Goal: Task Accomplishment & Management: Use online tool/utility

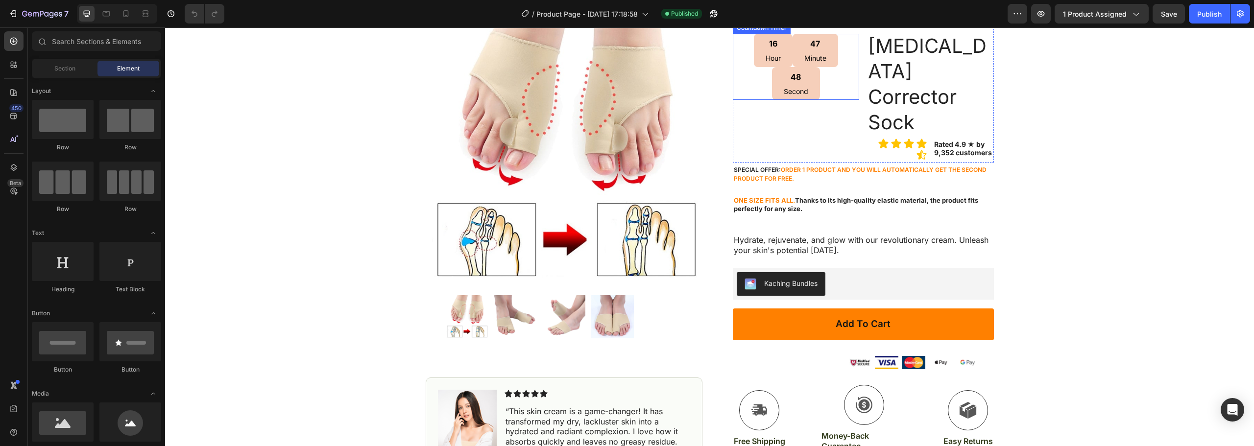
scroll to position [147, 0]
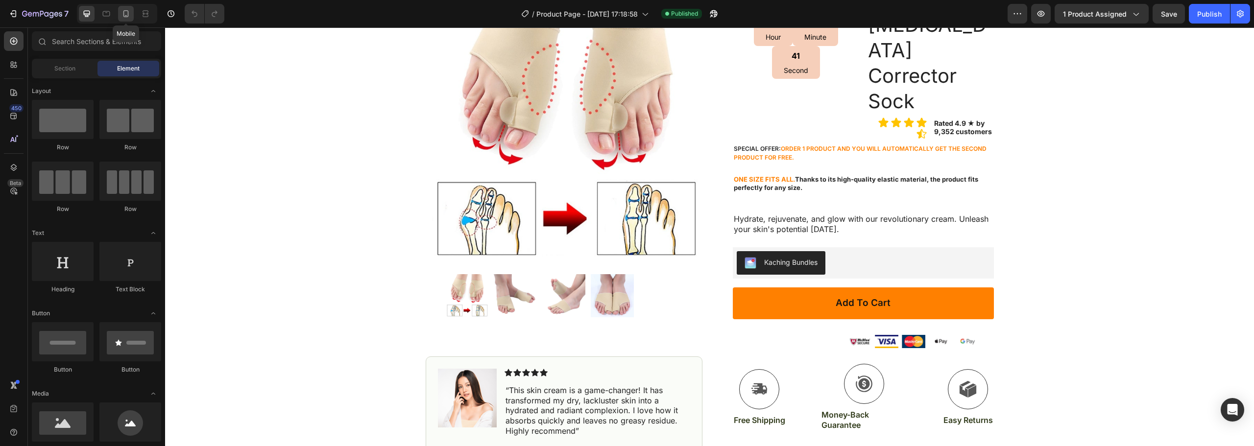
click at [128, 13] on icon at bounding box center [125, 13] width 5 height 7
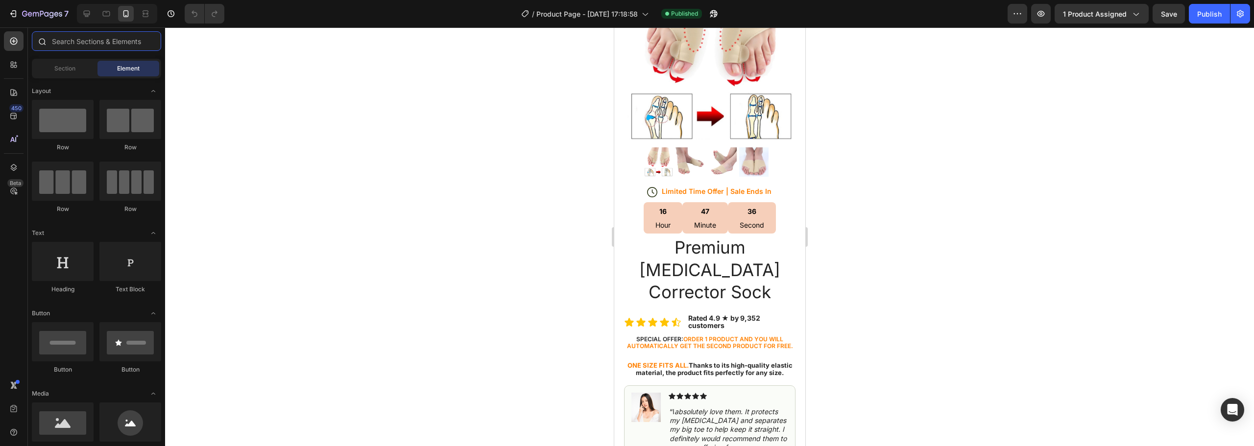
click at [86, 46] on input "text" at bounding box center [96, 41] width 129 height 20
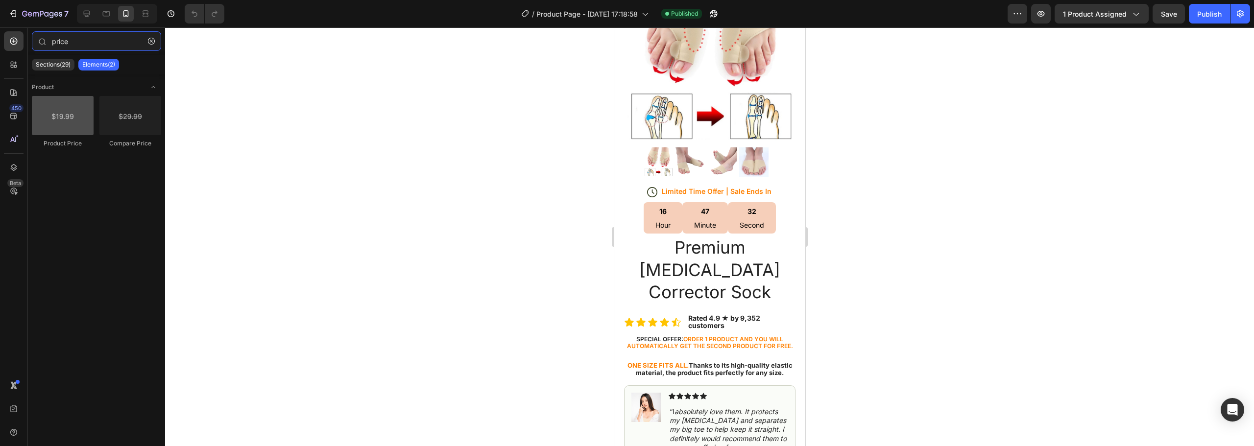
type input "price"
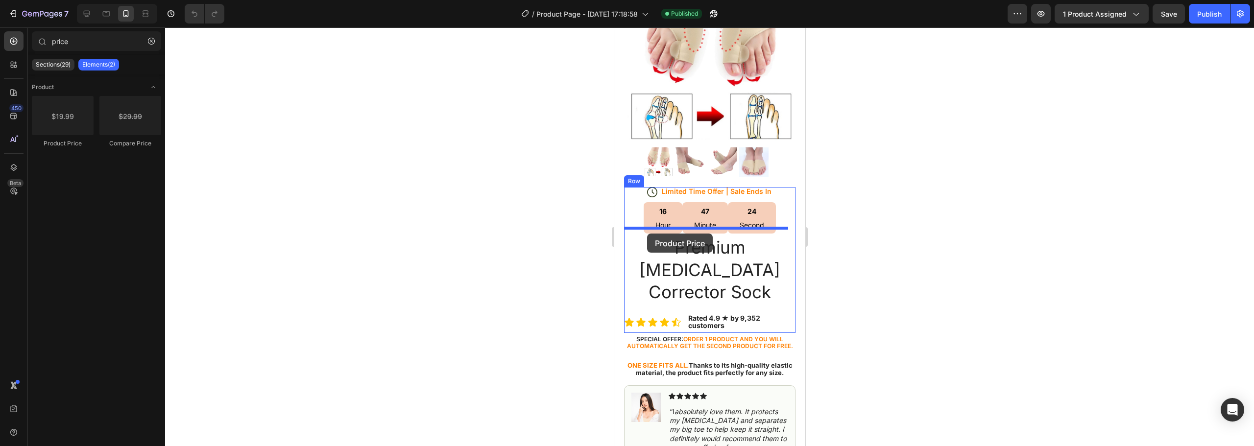
drag, startPoint x: 673, startPoint y: 147, endPoint x: 647, endPoint y: 234, distance: 90.2
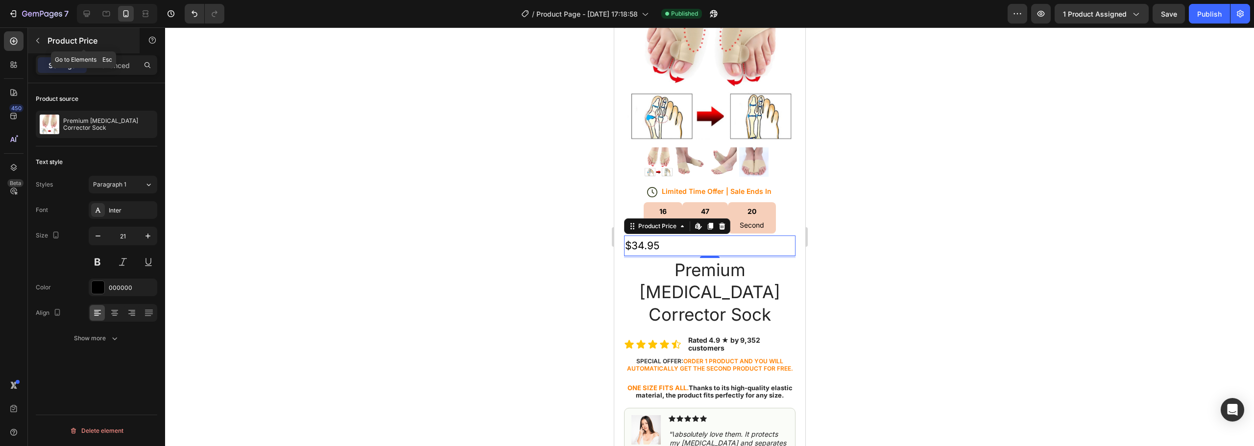
click at [110, 37] on p "Product Price" at bounding box center [89, 41] width 83 height 12
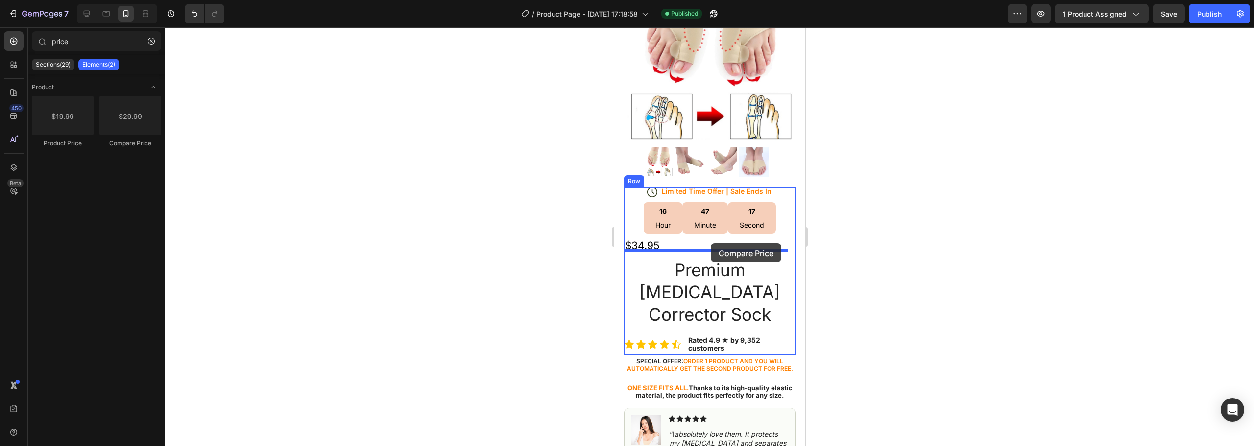
drag, startPoint x: 756, startPoint y: 146, endPoint x: 710, endPoint y: 243, distance: 107.2
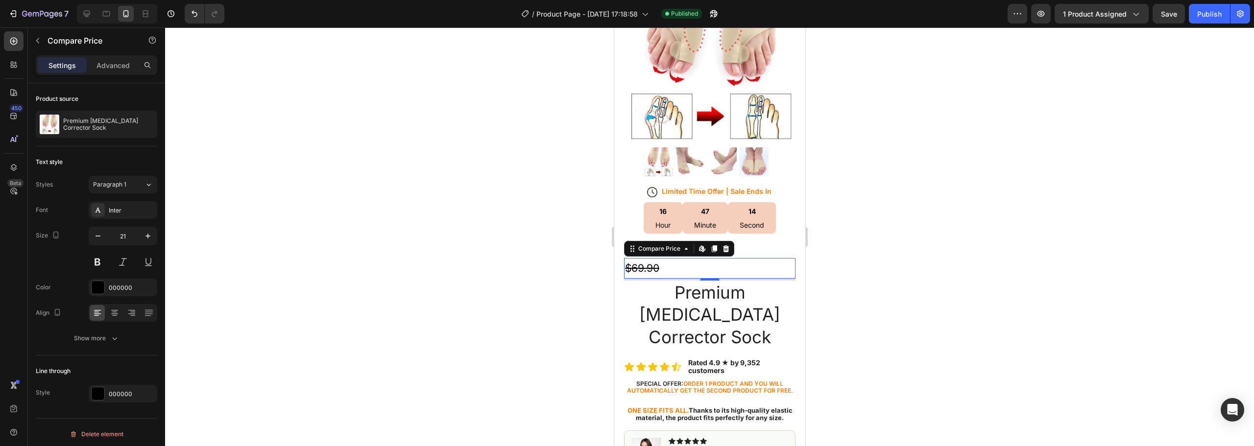
click at [692, 261] on div "$69.90" at bounding box center [709, 268] width 171 height 21
click at [842, 247] on div at bounding box center [709, 236] width 1089 height 419
drag, startPoint x: 640, startPoint y: 259, endPoint x: 649, endPoint y: 259, distance: 9.3
click at [648, 259] on div "$69.90" at bounding box center [709, 268] width 171 height 21
click at [725, 245] on icon at bounding box center [726, 249] width 8 height 8
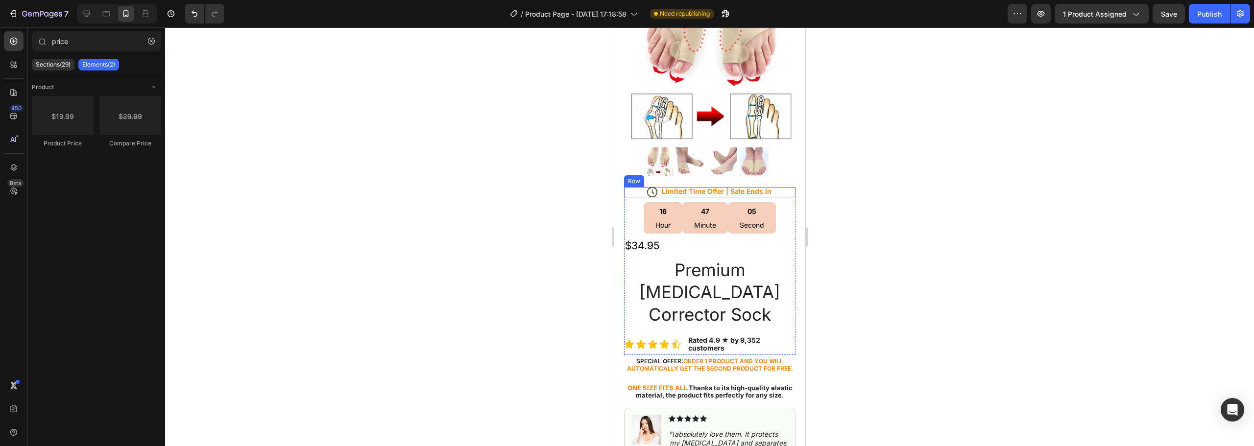
click at [630, 177] on div "Row" at bounding box center [634, 181] width 16 height 9
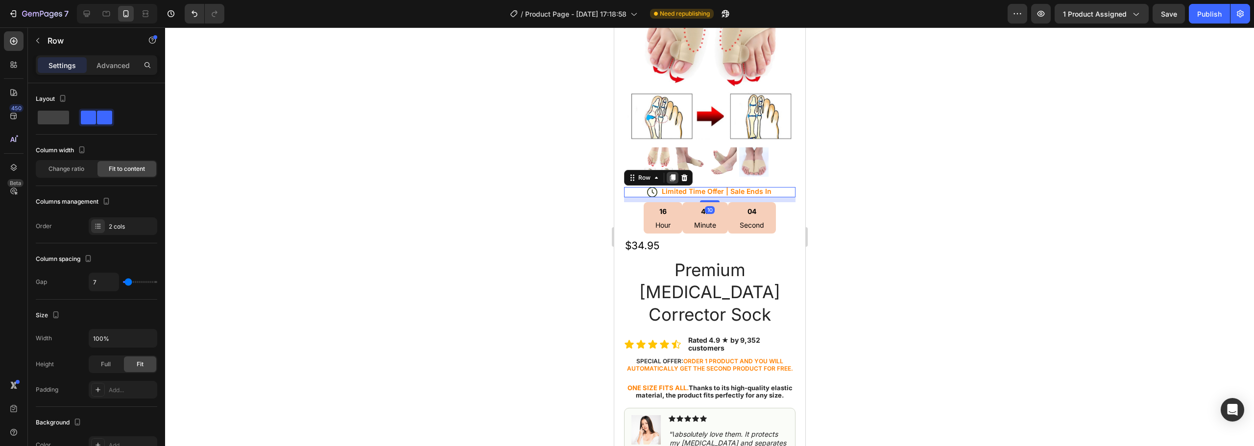
click at [672, 174] on icon at bounding box center [672, 177] width 5 height 7
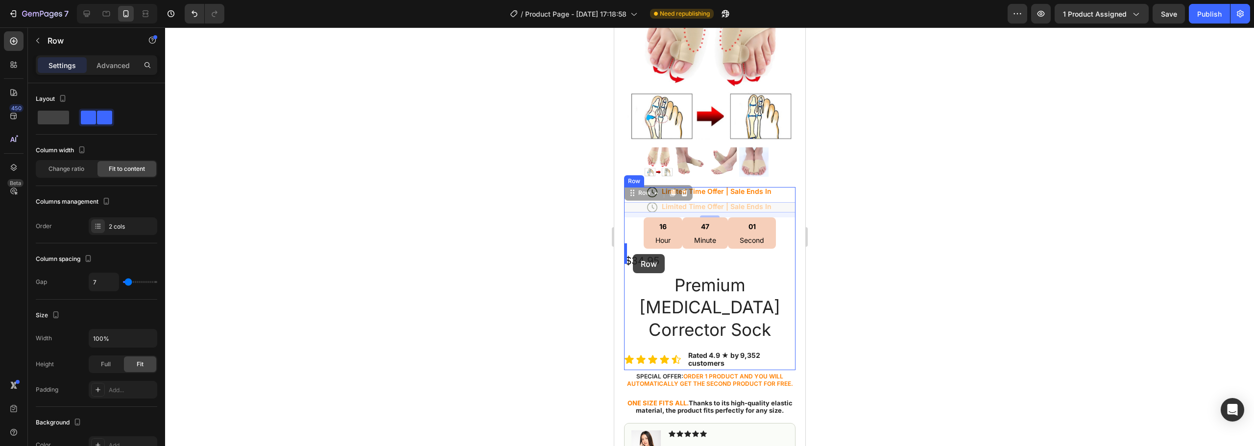
drag, startPoint x: 632, startPoint y: 198, endPoint x: 632, endPoint y: 255, distance: 56.8
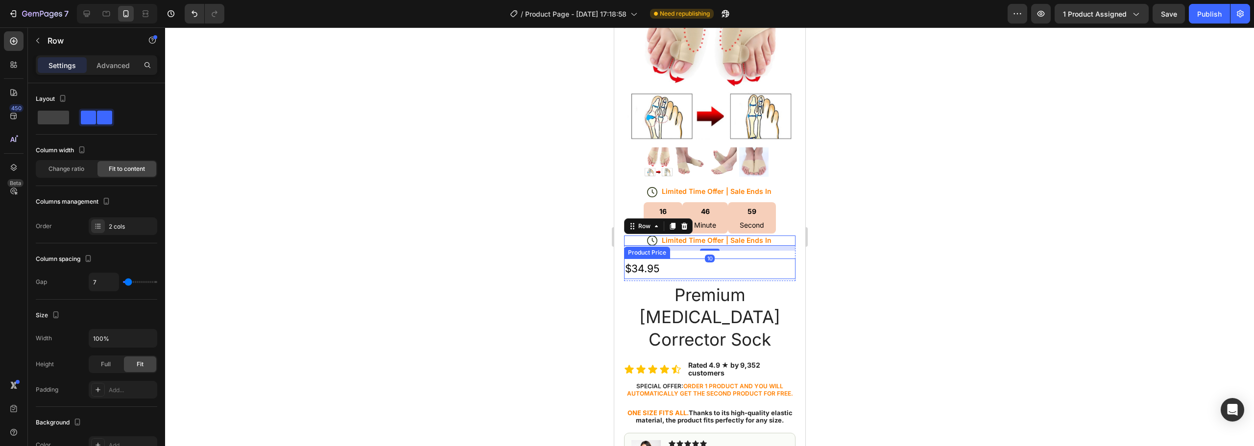
click at [646, 260] on div "$34.95" at bounding box center [709, 269] width 171 height 21
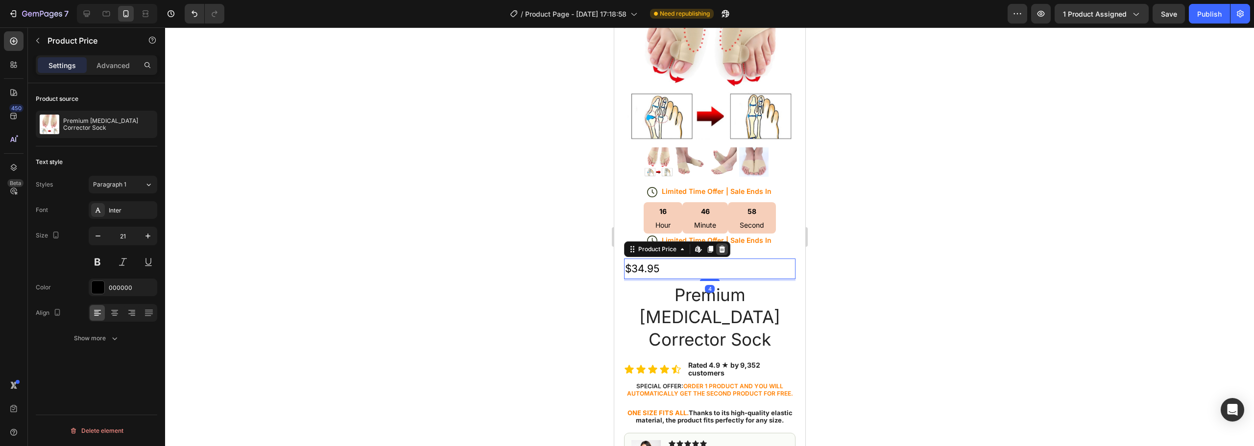
click at [725, 245] on icon at bounding box center [722, 249] width 8 height 8
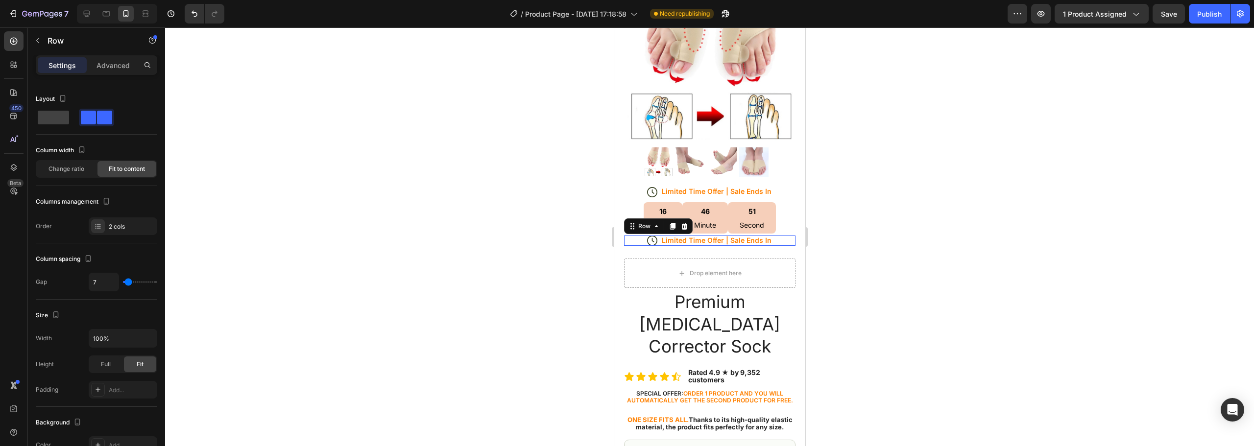
click at [630, 236] on div "Icon Limited Time Offer | Sale Ends In Text Block Row 0" at bounding box center [709, 241] width 171 height 10
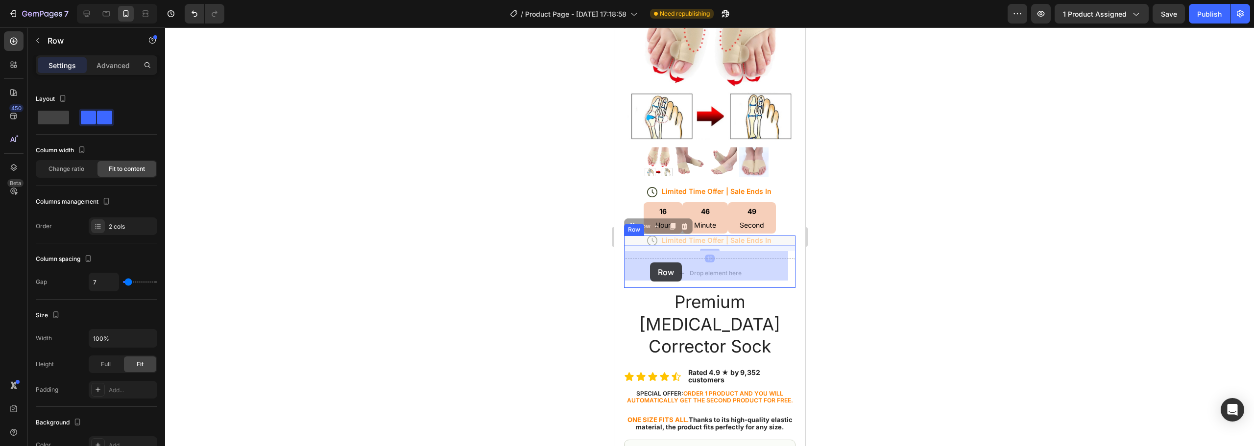
drag, startPoint x: 624, startPoint y: 229, endPoint x: 650, endPoint y: 263, distance: 41.9
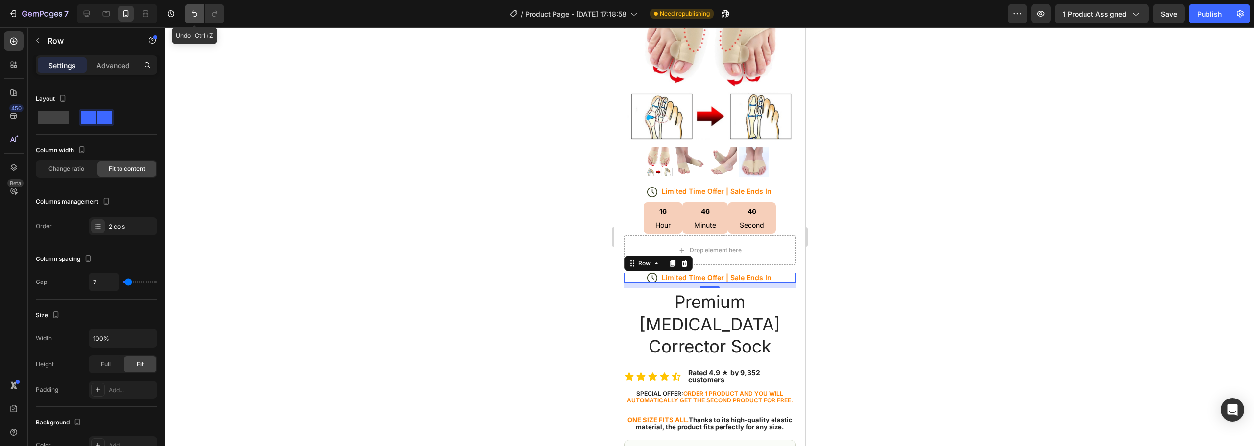
click at [192, 10] on icon "Undo/Redo" at bounding box center [195, 14] width 10 height 10
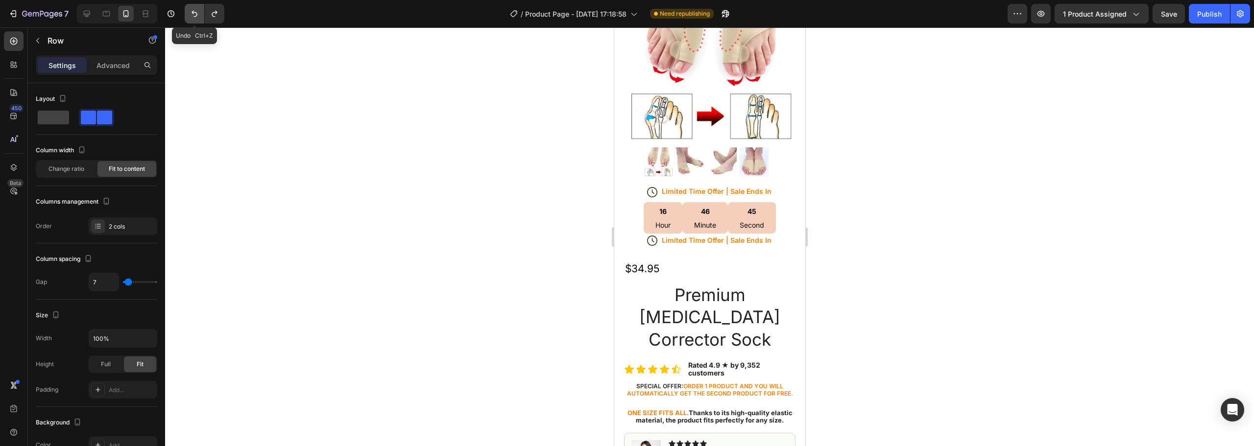
click at [192, 10] on icon "Undo/Redo" at bounding box center [195, 14] width 10 height 10
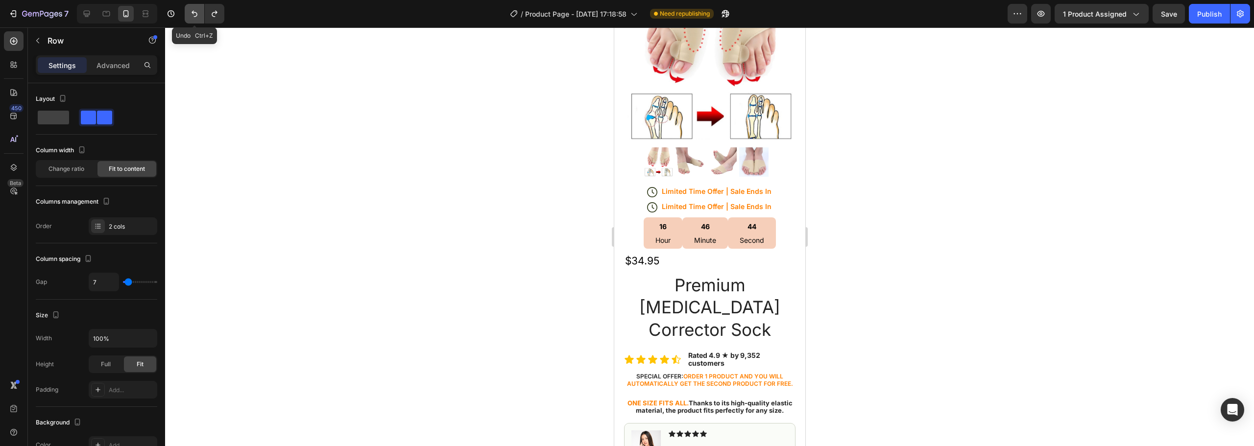
click at [192, 10] on icon "Undo/Redo" at bounding box center [195, 14] width 10 height 10
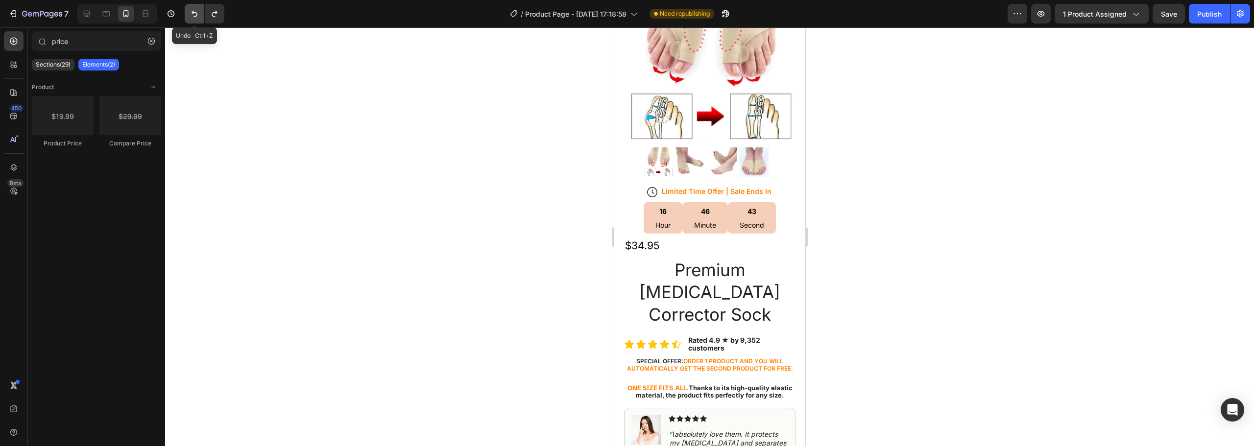
click at [192, 10] on icon "Undo/Redo" at bounding box center [195, 14] width 10 height 10
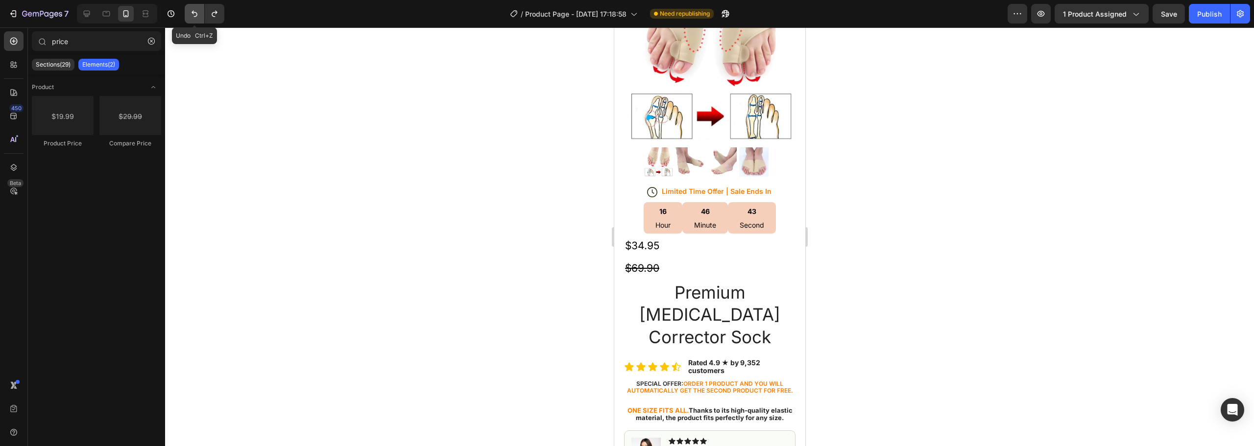
click at [192, 10] on icon "Undo/Redo" at bounding box center [195, 14] width 10 height 10
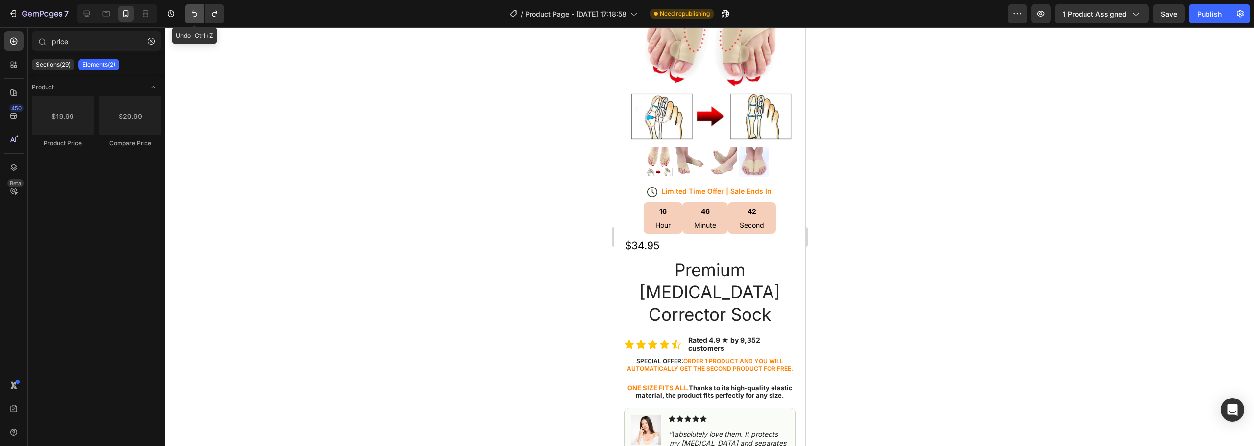
click at [192, 10] on icon "Undo/Redo" at bounding box center [195, 14] width 10 height 10
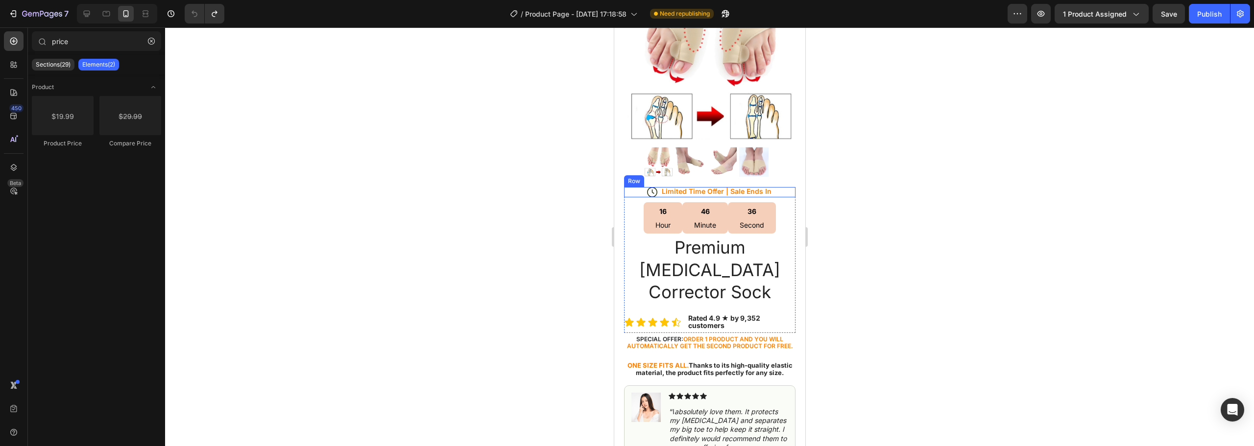
click at [631, 187] on div "Icon Limited Time Offer | Sale Ends In Text Block Row" at bounding box center [709, 192] width 171 height 10
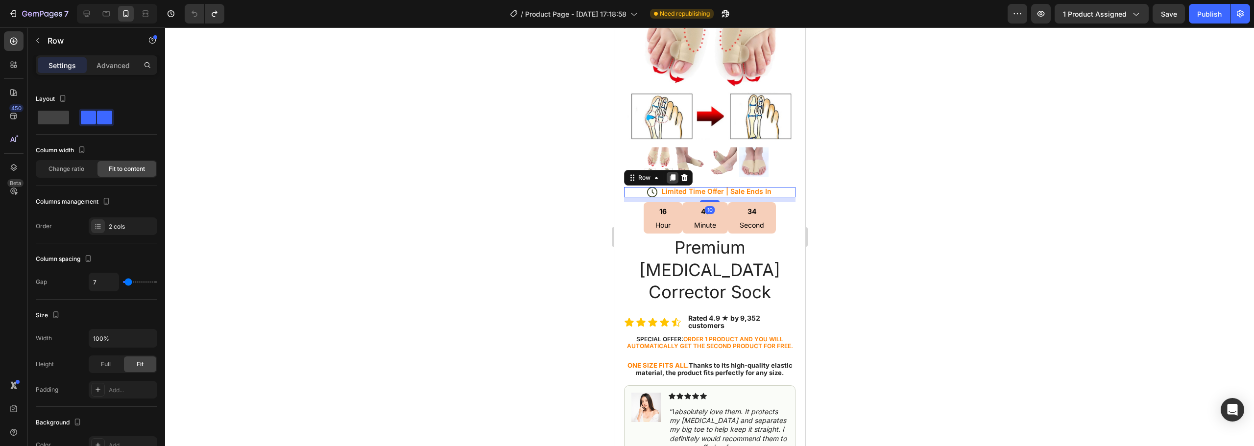
click at [670, 174] on icon at bounding box center [672, 178] width 8 height 8
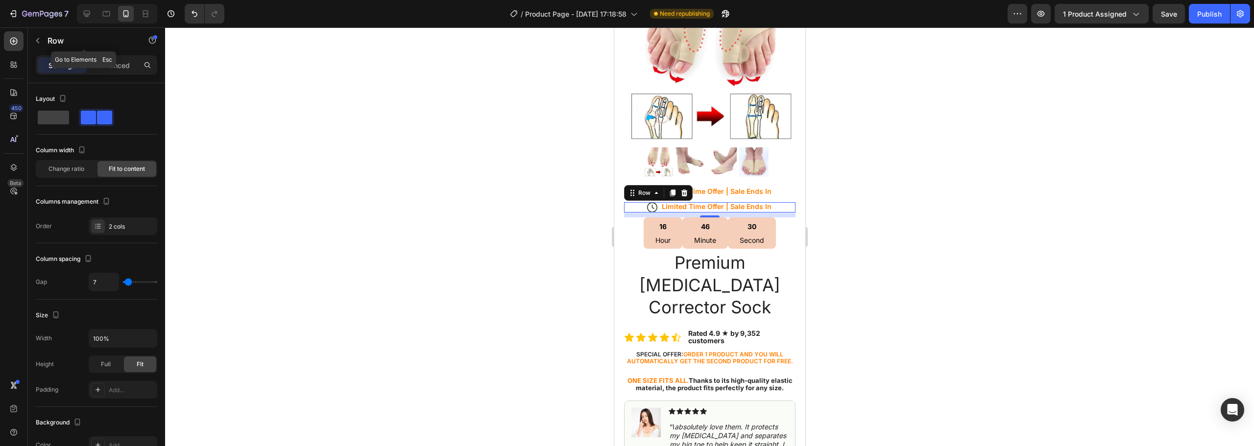
click at [38, 38] on icon "button" at bounding box center [38, 41] width 8 height 8
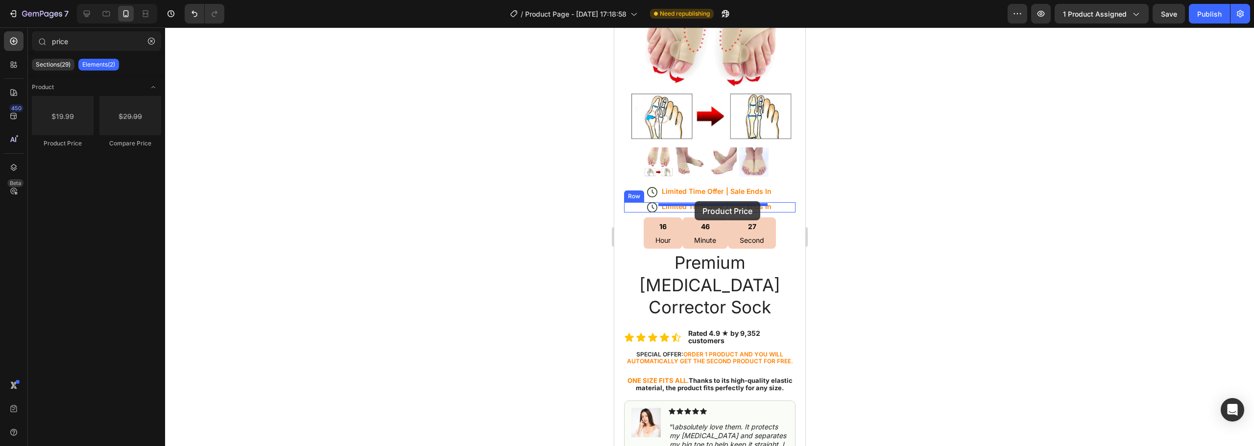
drag, startPoint x: 671, startPoint y: 145, endPoint x: 694, endPoint y: 201, distance: 60.4
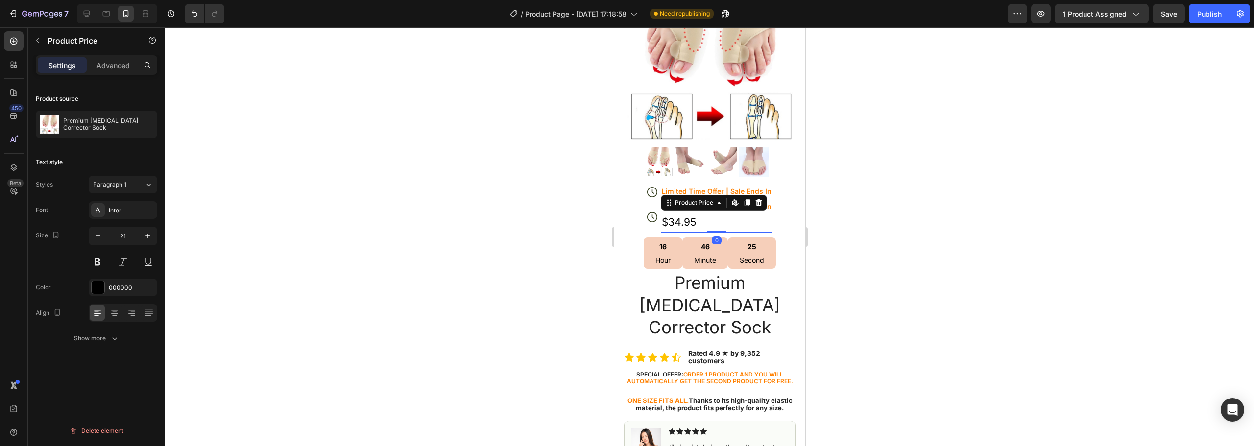
click at [721, 216] on div "$34.95" at bounding box center [716, 222] width 112 height 21
click at [632, 207] on div "Icon Limited Time Offer | Sale Ends In Text Block $34.95 Product Price Edit con…" at bounding box center [709, 217] width 171 height 30
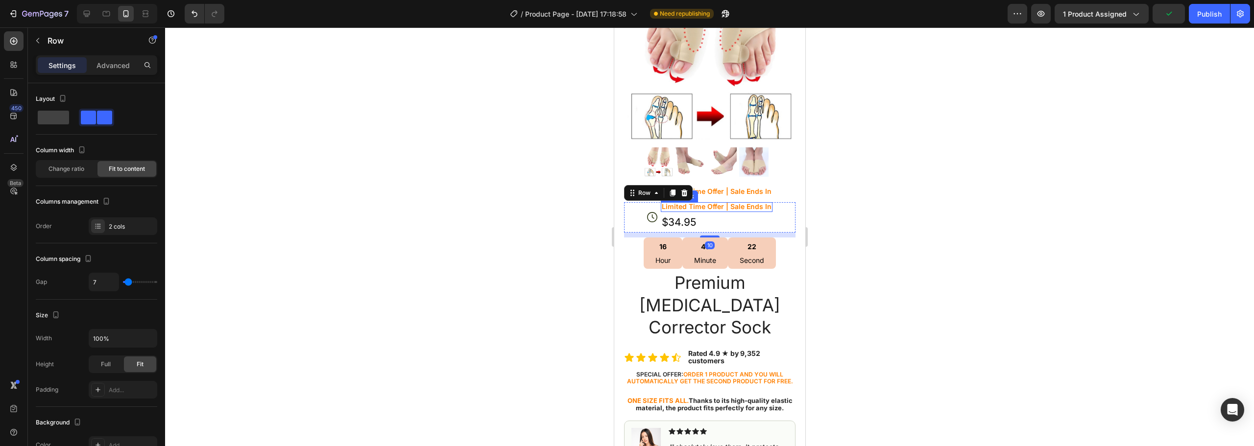
click at [685, 202] on p "Limited Time Offer | Sale Ends In" at bounding box center [716, 206] width 110 height 9
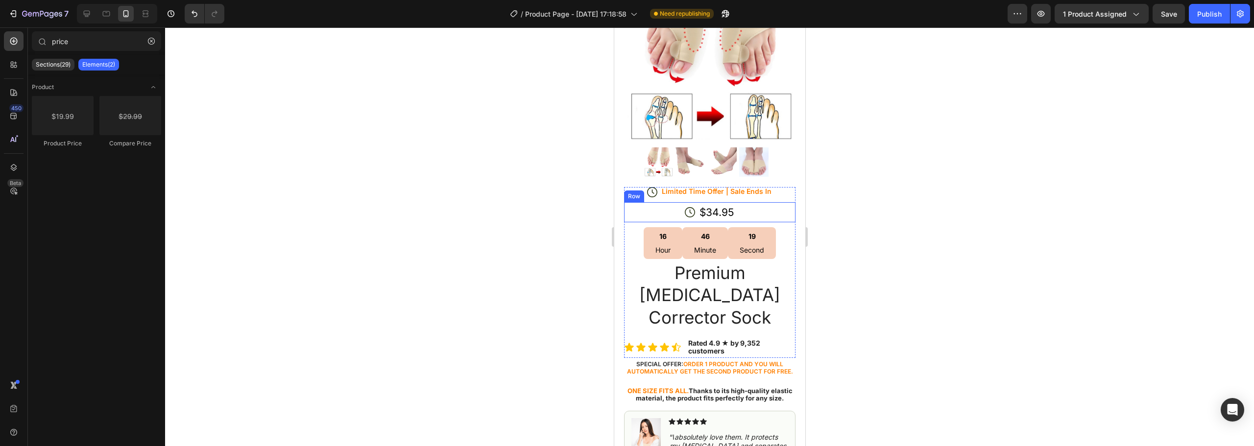
click at [658, 203] on div "Icon $34.95 Product Price Product Price Row" at bounding box center [709, 212] width 171 height 21
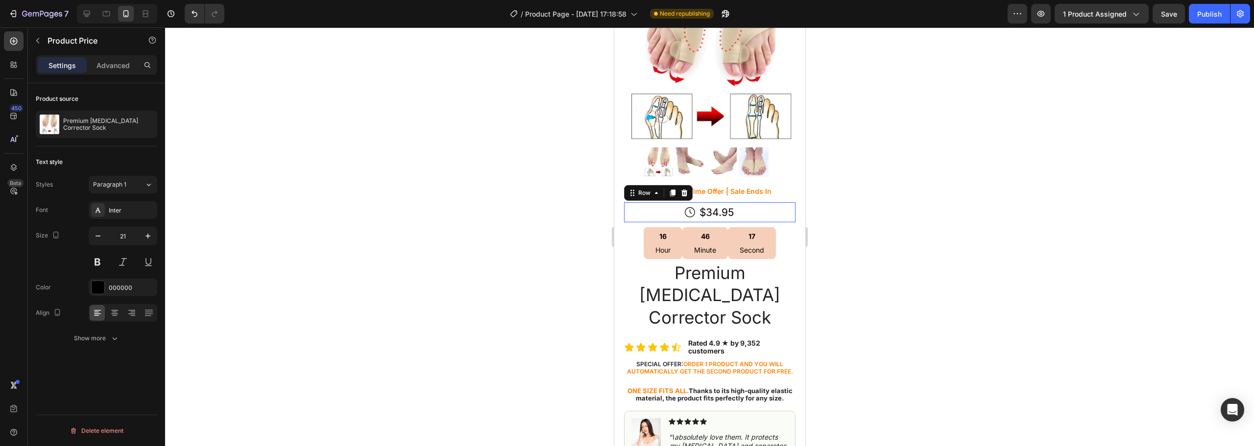
click at [669, 205] on div "Icon $34.95 Product Price Product Price Row 0" at bounding box center [709, 212] width 171 height 21
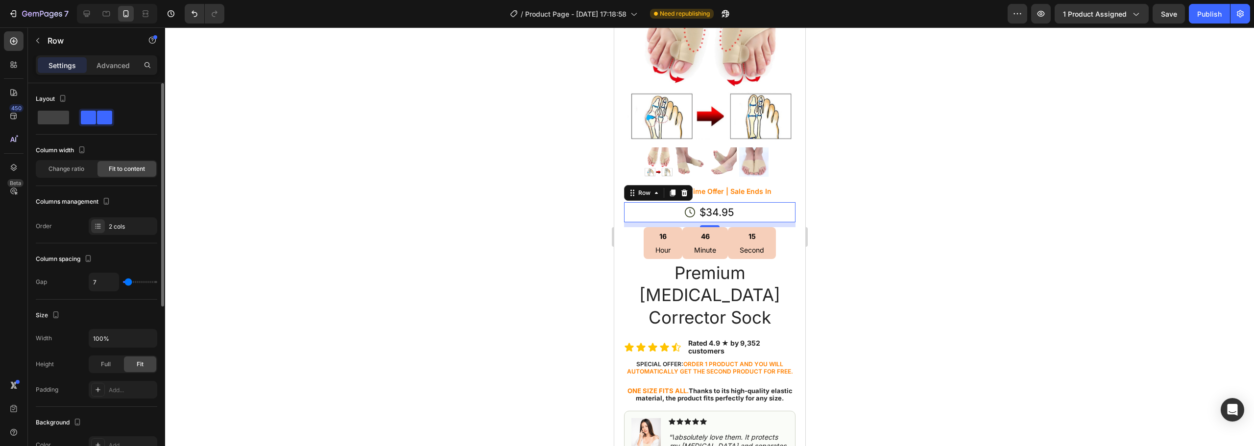
click at [98, 109] on div at bounding box center [96, 118] width 35 height 18
click at [88, 115] on span at bounding box center [88, 118] width 15 height 14
click at [37, 37] on icon "button" at bounding box center [38, 41] width 8 height 8
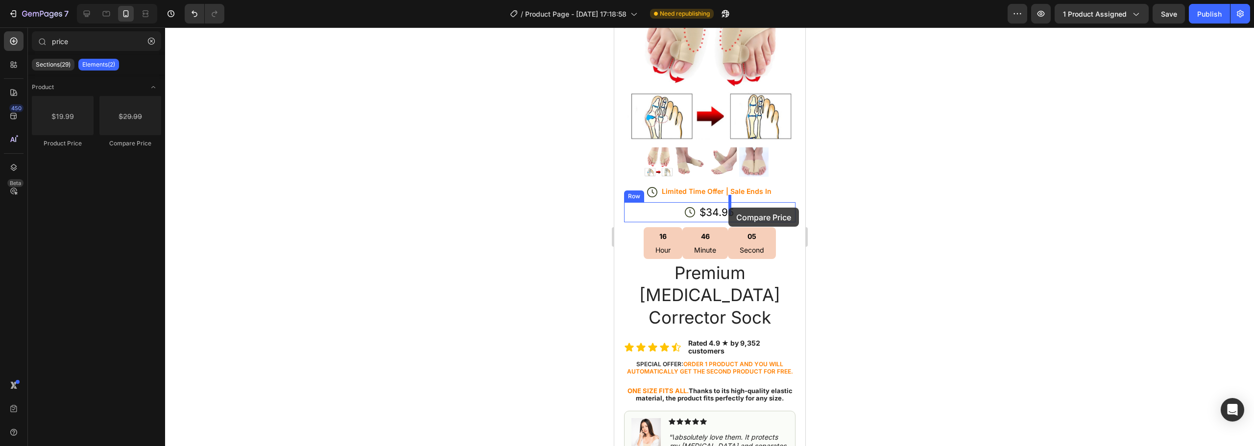
drag, startPoint x: 866, startPoint y: 195, endPoint x: 728, endPoint y: 208, distance: 138.7
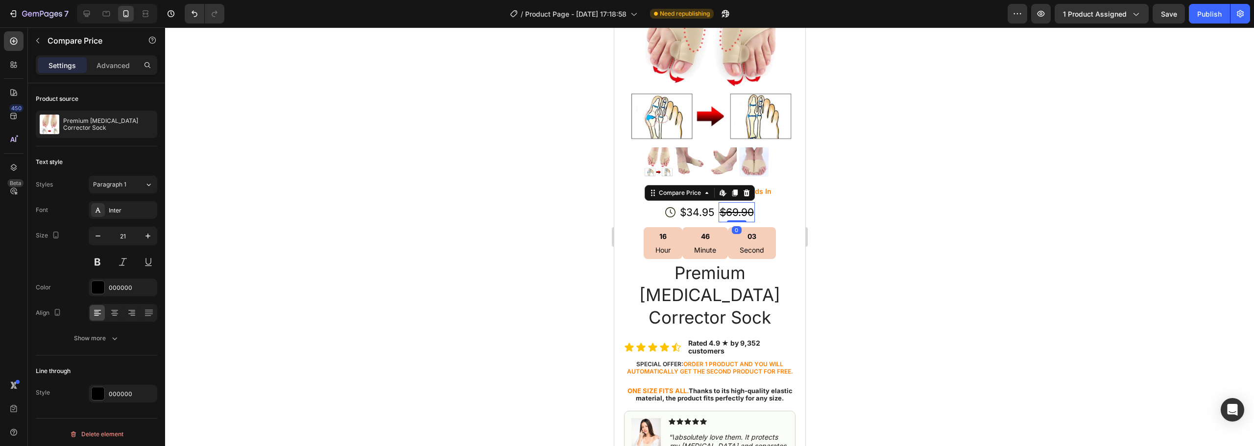
click at [859, 178] on div at bounding box center [709, 236] width 1089 height 419
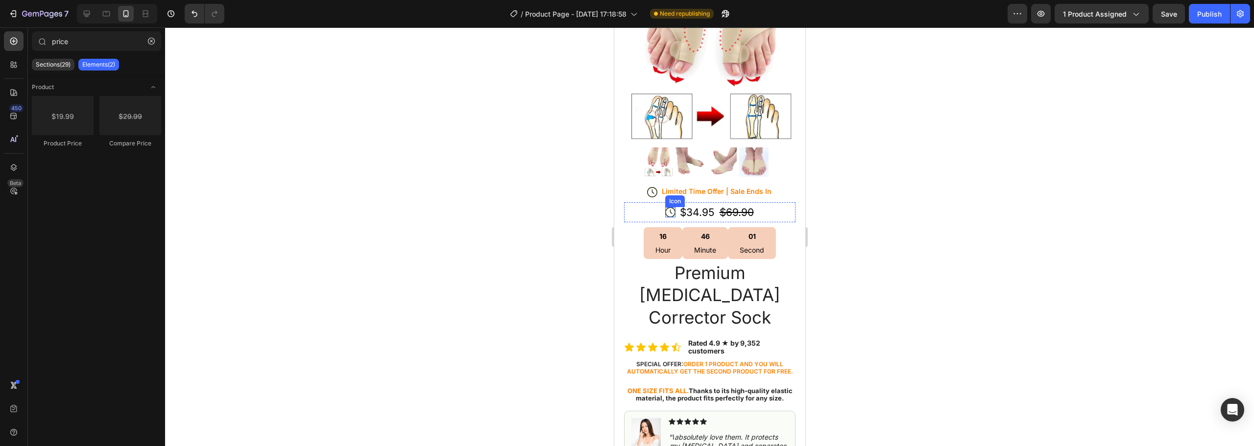
click at [667, 207] on icon at bounding box center [670, 212] width 10 height 10
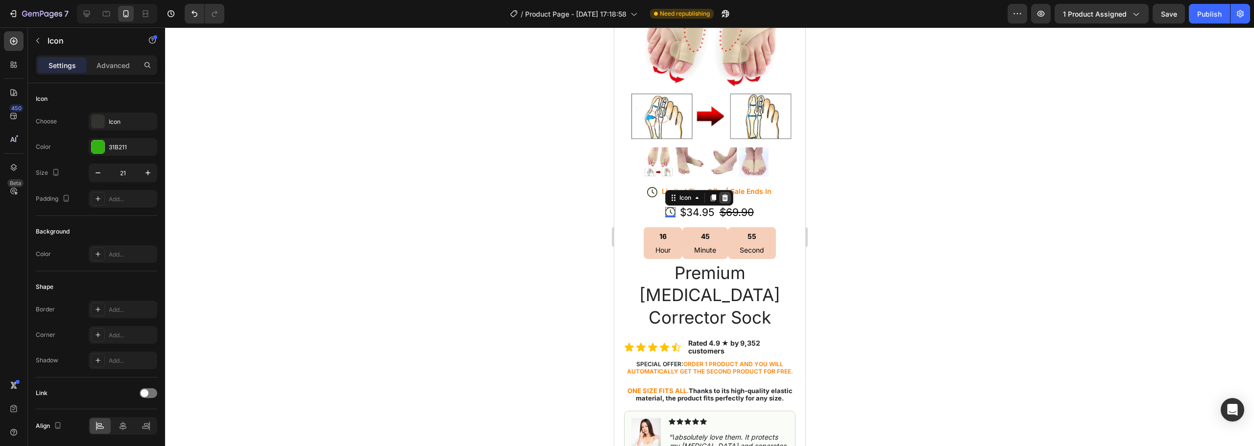
click at [721, 194] on icon at bounding box center [724, 197] width 6 height 7
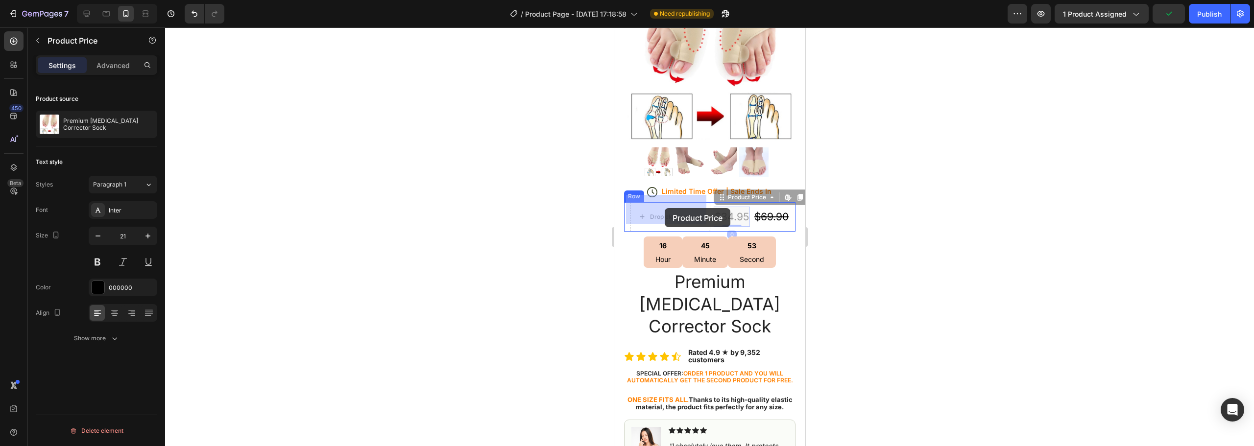
drag, startPoint x: 726, startPoint y: 207, endPoint x: 664, endPoint y: 208, distance: 62.2
click at [703, 213] on div "Drop element here" at bounding box center [715, 217] width 52 height 8
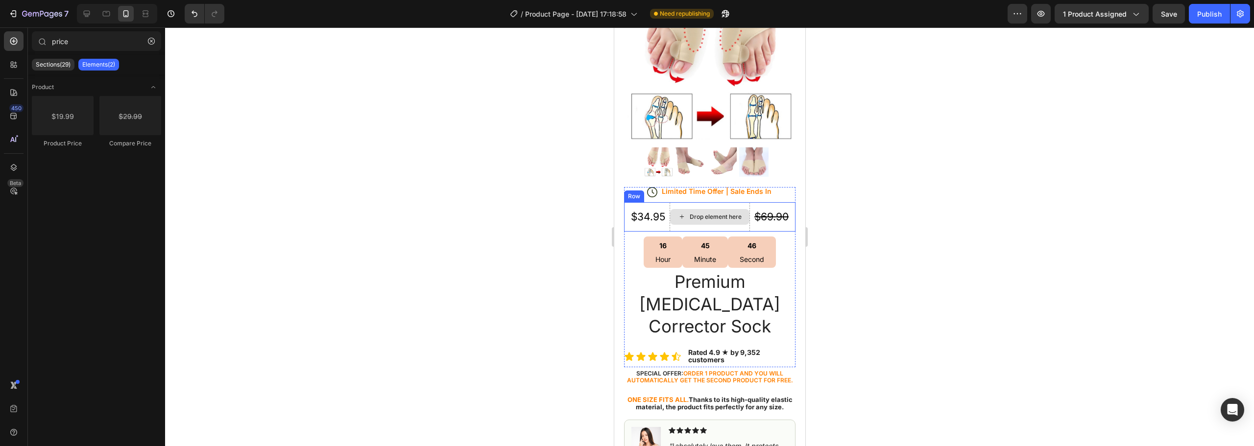
click at [673, 202] on div "Drop element here" at bounding box center [709, 216] width 80 height 29
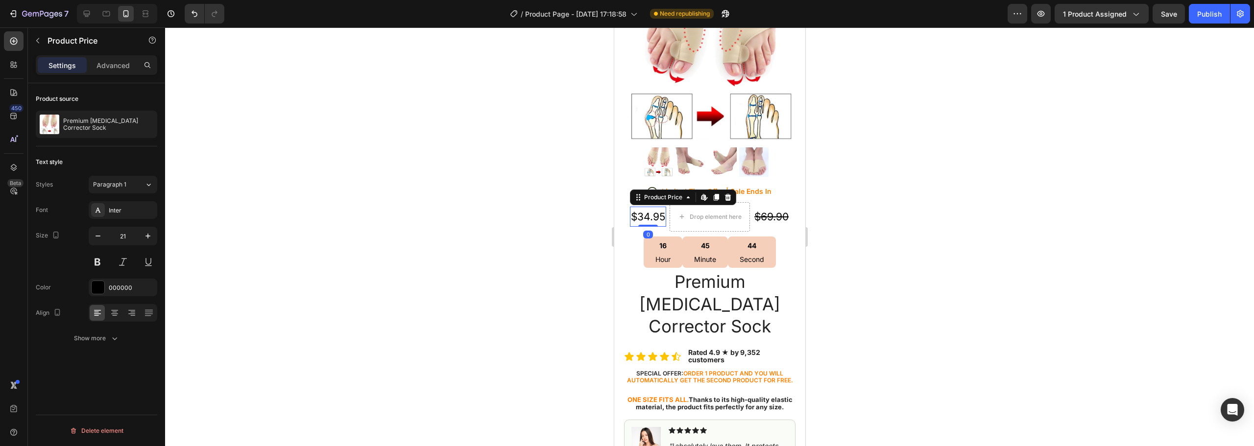
click at [629, 202] on div "$34.95 Product Price Edit content in Shopify 0 Product Price Edit content in Sh…" at bounding box center [647, 216] width 36 height 29
click at [770, 220] on div "$69.90 Compare Price Compare Price" at bounding box center [771, 216] width 36 height 29
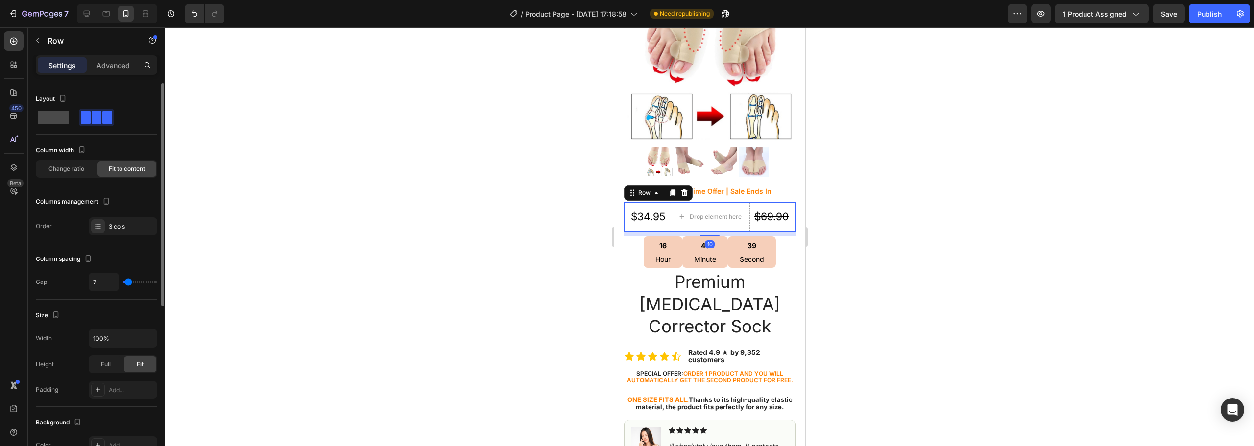
click at [58, 119] on span at bounding box center [53, 118] width 31 height 14
type input "0"
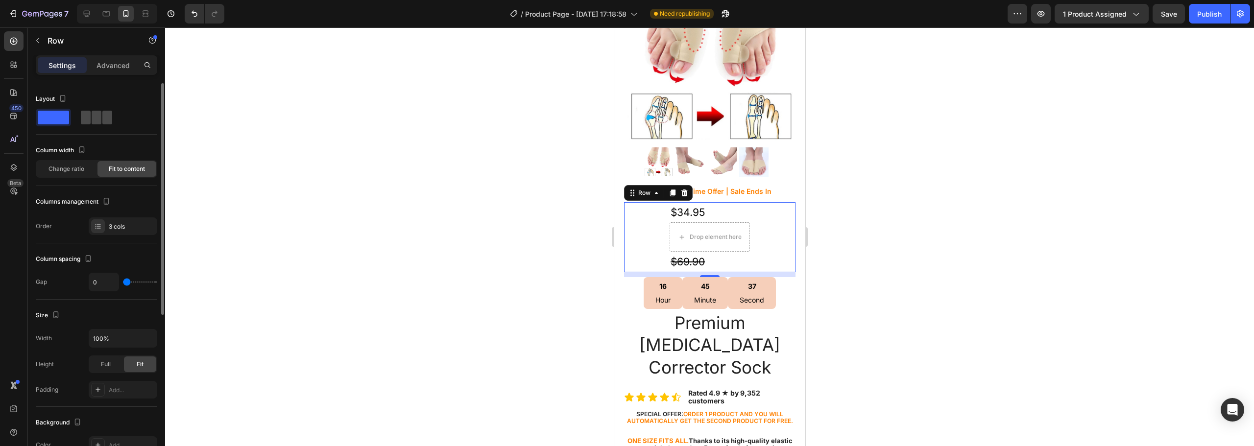
click at [97, 116] on span at bounding box center [97, 118] width 10 height 14
type input "7"
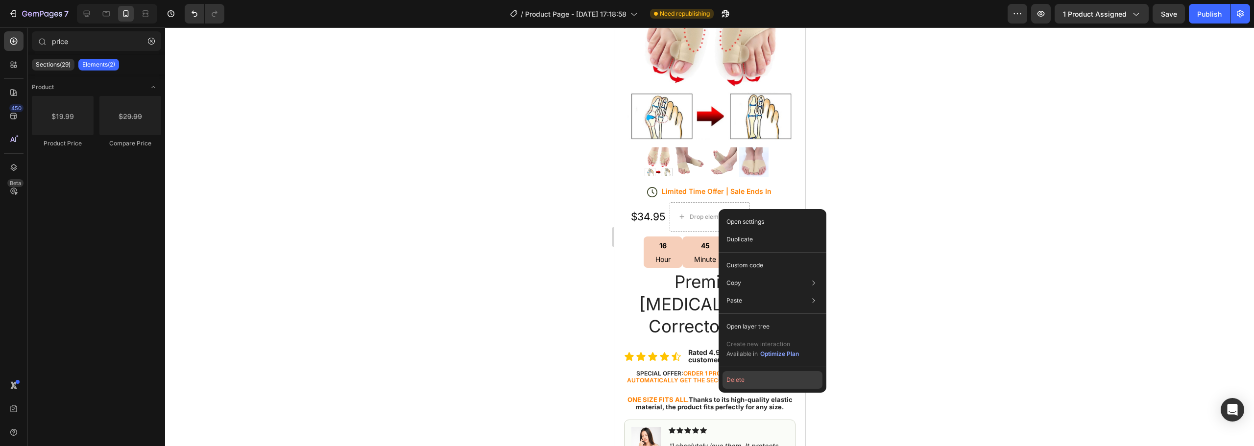
click at [754, 382] on button "Delete" at bounding box center [773, 380] width 100 height 18
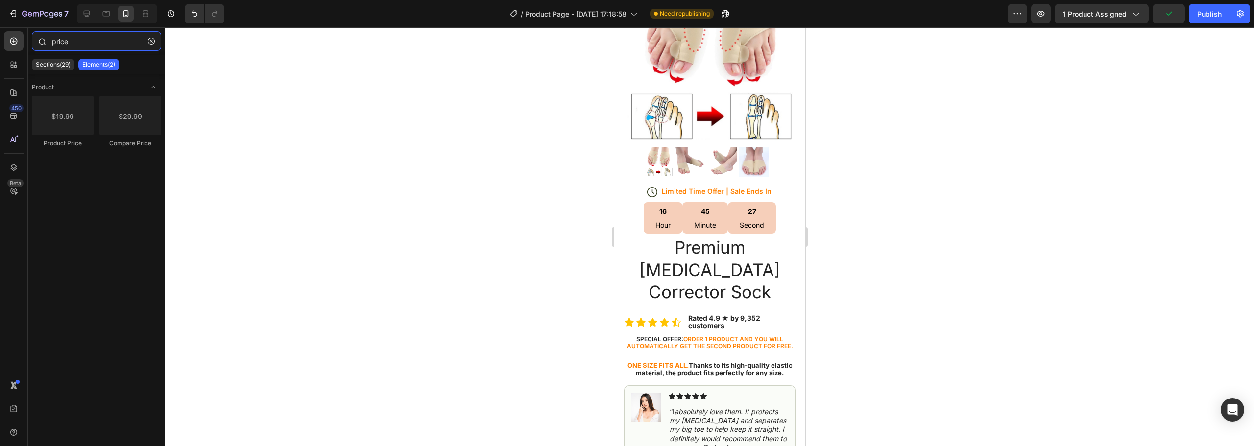
click at [80, 41] on input "price" at bounding box center [96, 41] width 129 height 20
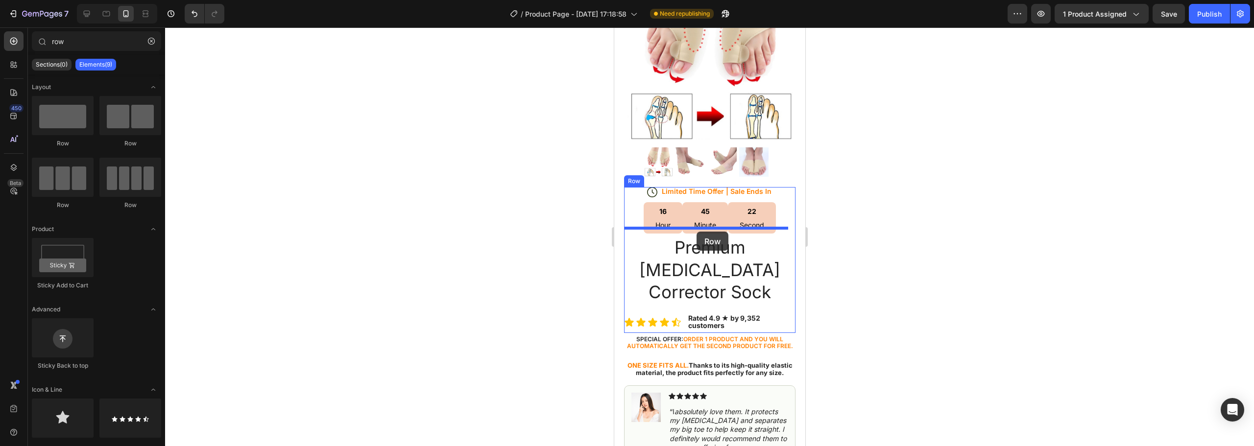
drag, startPoint x: 745, startPoint y: 148, endPoint x: 696, endPoint y: 232, distance: 96.8
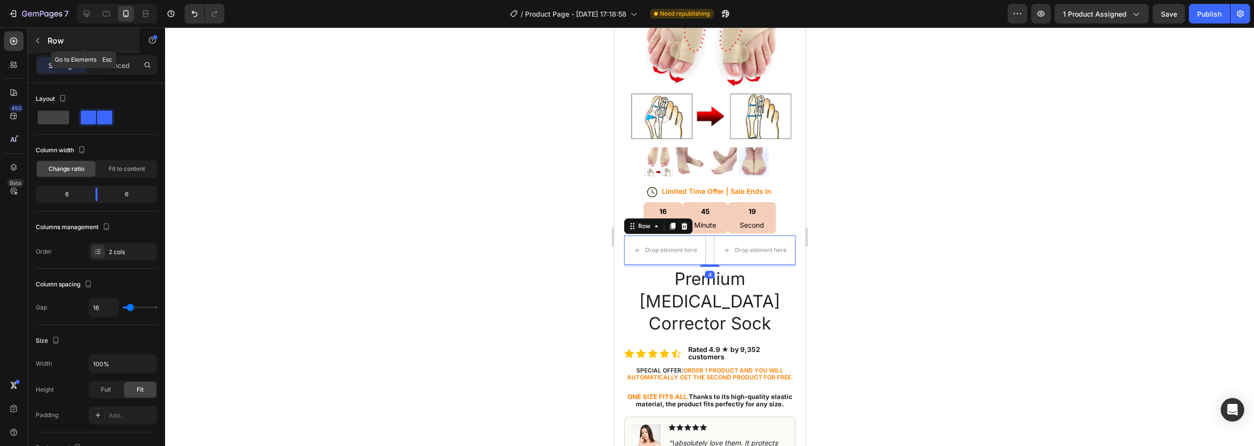
click at [45, 38] on button "button" at bounding box center [38, 41] width 16 height 16
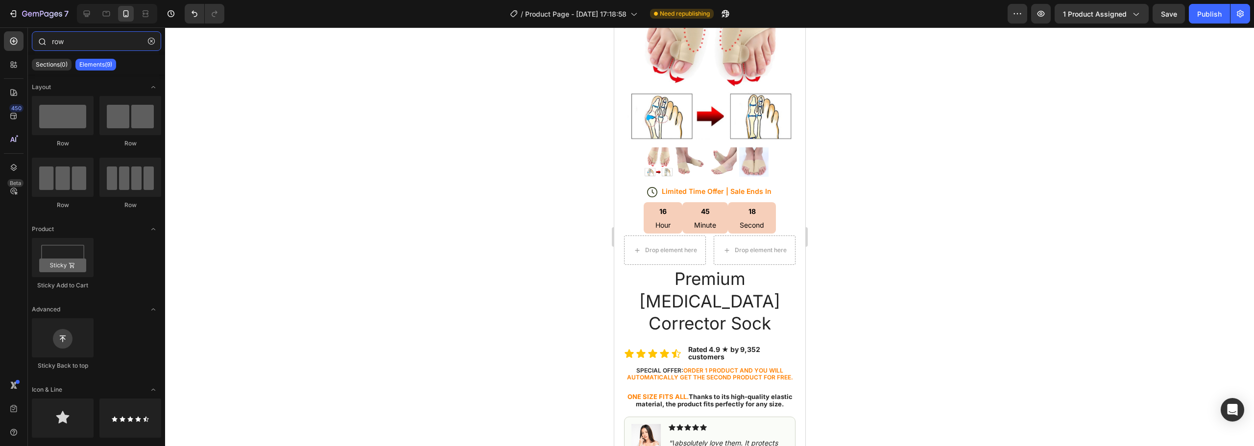
click at [95, 41] on input "row" at bounding box center [96, 41] width 129 height 20
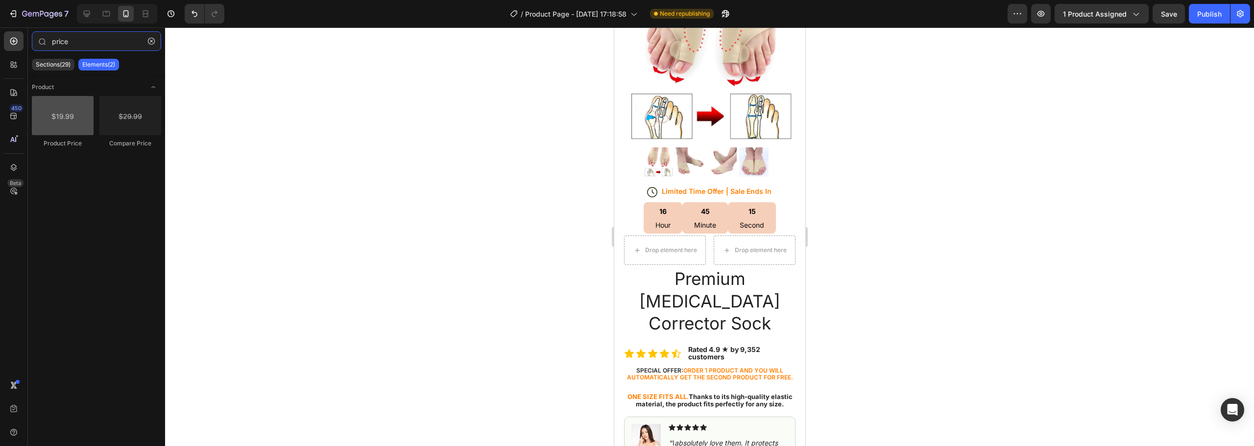
type input "price"
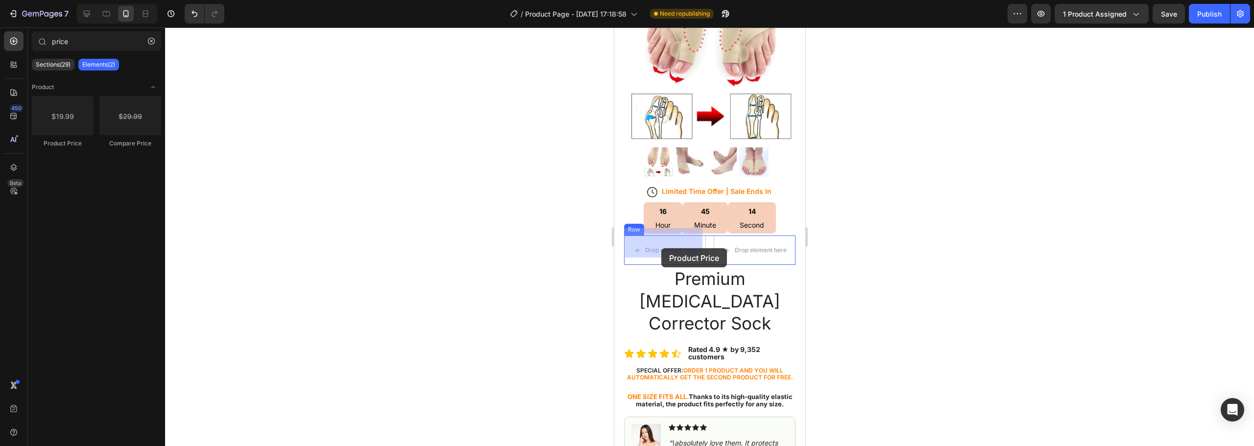
drag, startPoint x: 678, startPoint y: 146, endPoint x: 661, endPoint y: 248, distance: 103.9
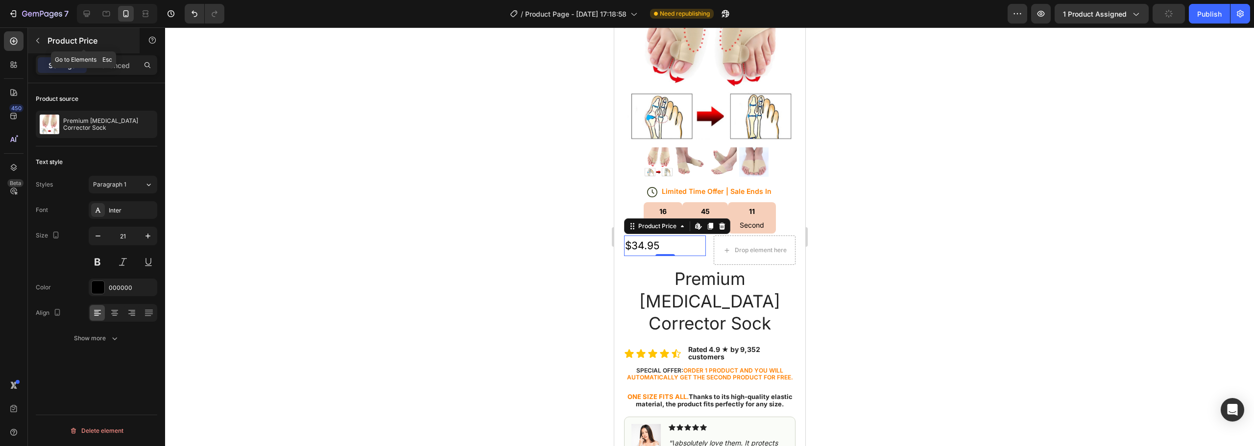
click at [44, 40] on div "Product Price" at bounding box center [84, 40] width 112 height 25
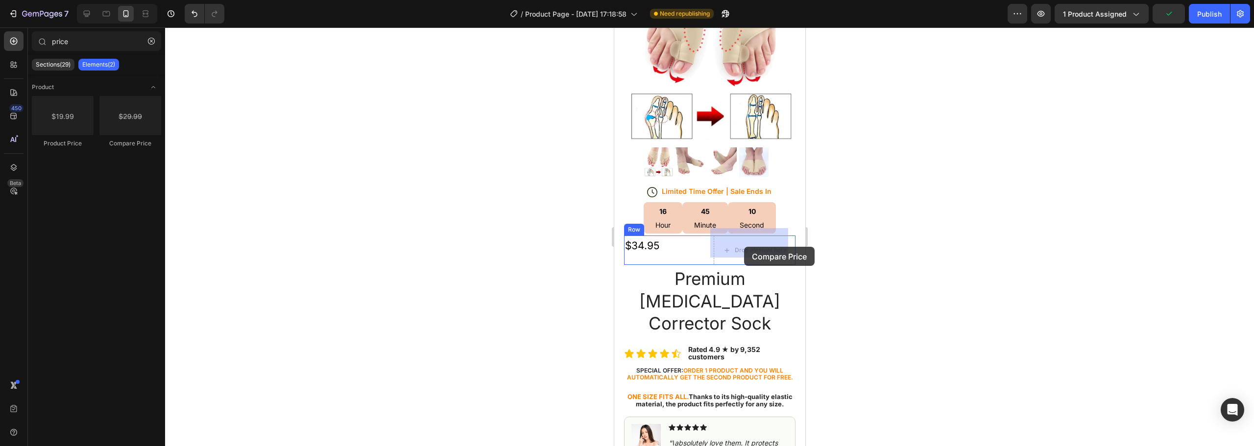
drag, startPoint x: 757, startPoint y: 160, endPoint x: 744, endPoint y: 246, distance: 87.3
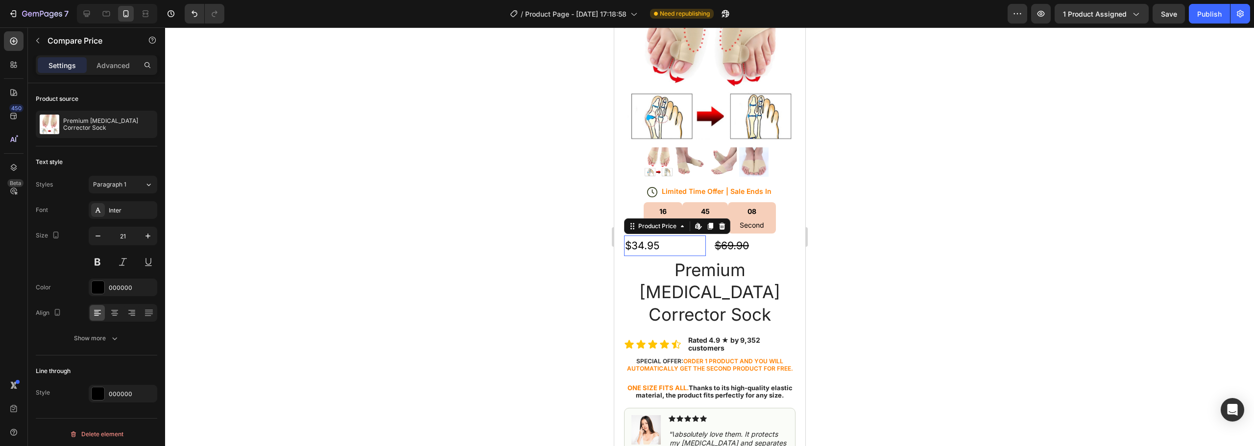
click at [687, 236] on div "$34.95" at bounding box center [665, 246] width 82 height 21
click at [705, 236] on div "$34.95 Product Price Edit content in Shopify 0 Product Price Edit content in Sh…" at bounding box center [709, 246] width 171 height 21
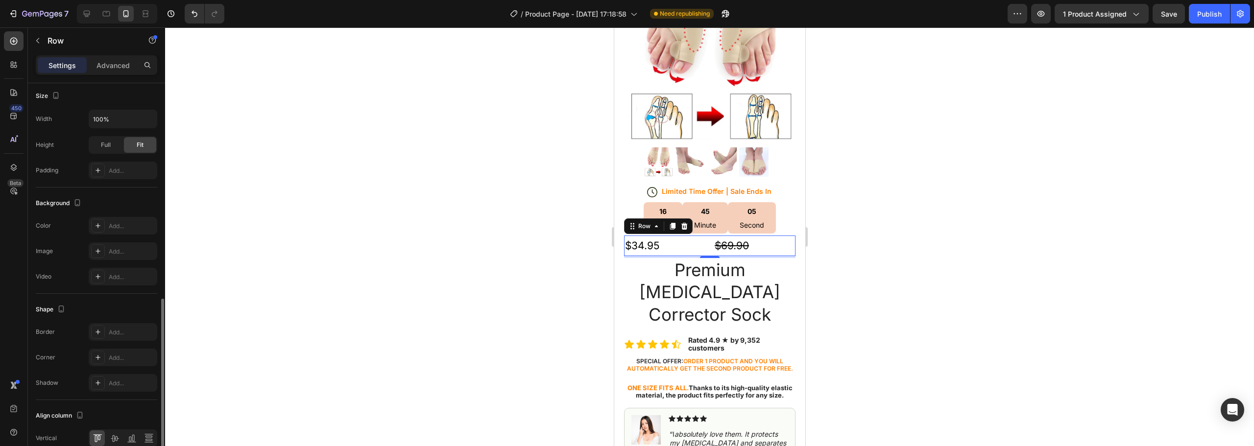
scroll to position [293, 0]
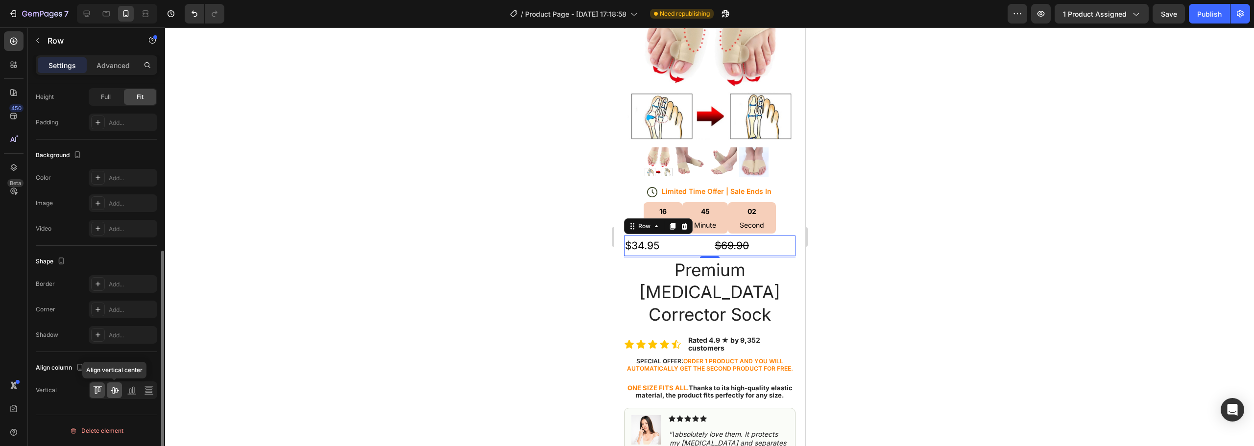
click at [113, 390] on icon at bounding box center [115, 391] width 10 height 10
click at [148, 389] on icon at bounding box center [148, 389] width 7 height 2
click at [97, 392] on icon at bounding box center [98, 391] width 10 height 10
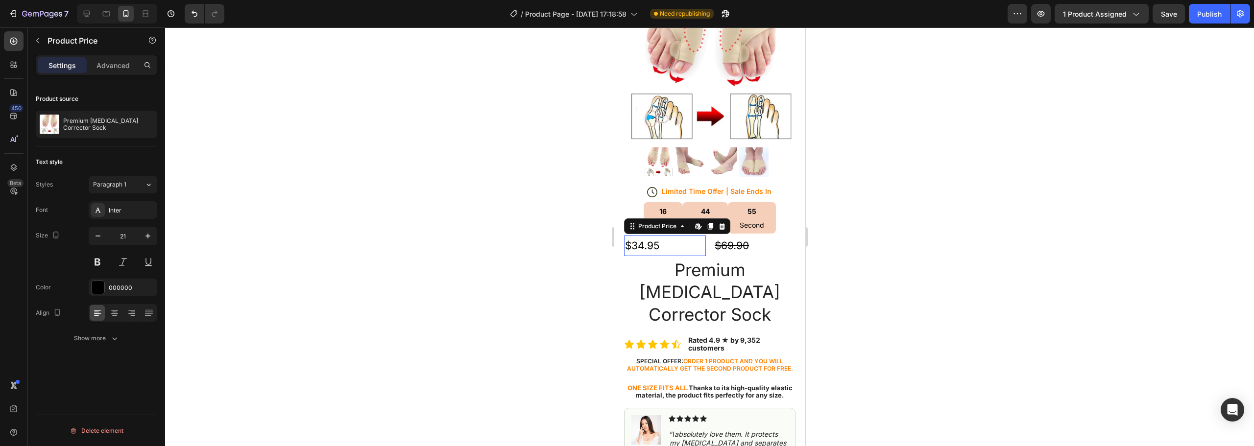
scroll to position [0, 0]
click at [694, 237] on div "$34.95" at bounding box center [665, 246] width 82 height 21
click at [115, 314] on icon at bounding box center [115, 313] width 10 height 10
click at [736, 239] on div "$69.90" at bounding box center [754, 246] width 82 height 21
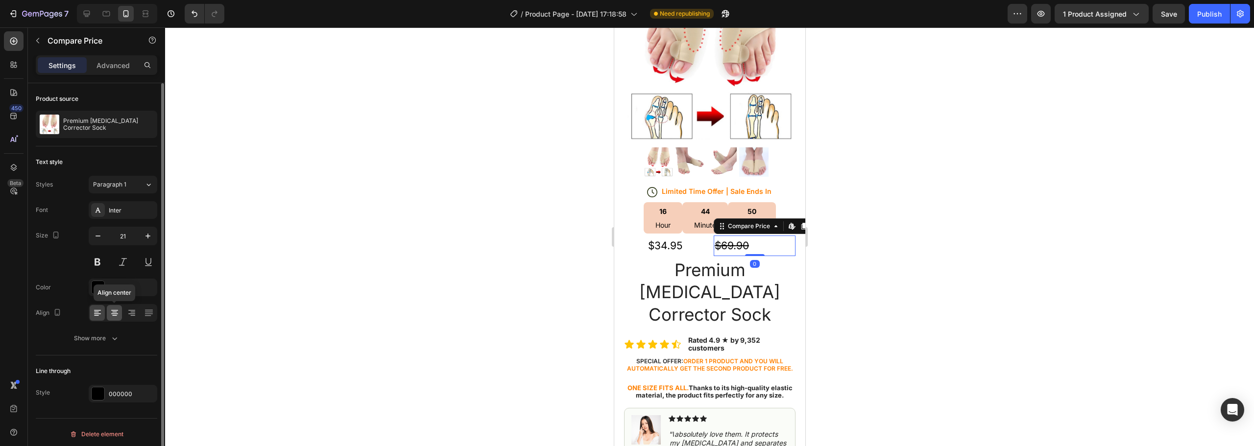
click at [112, 313] on icon at bounding box center [115, 313] width 10 height 10
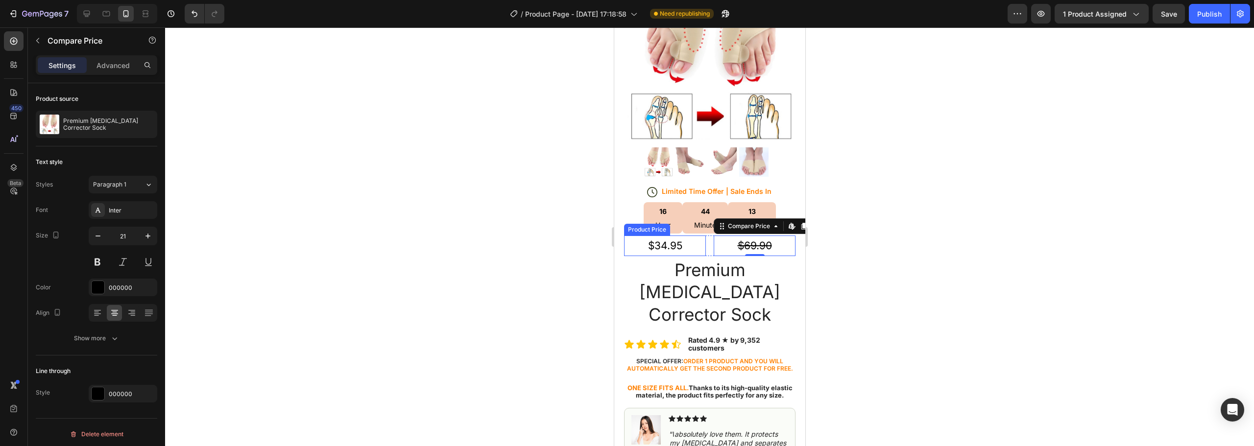
click at [690, 238] on div "$34.95" at bounding box center [665, 246] width 82 height 21
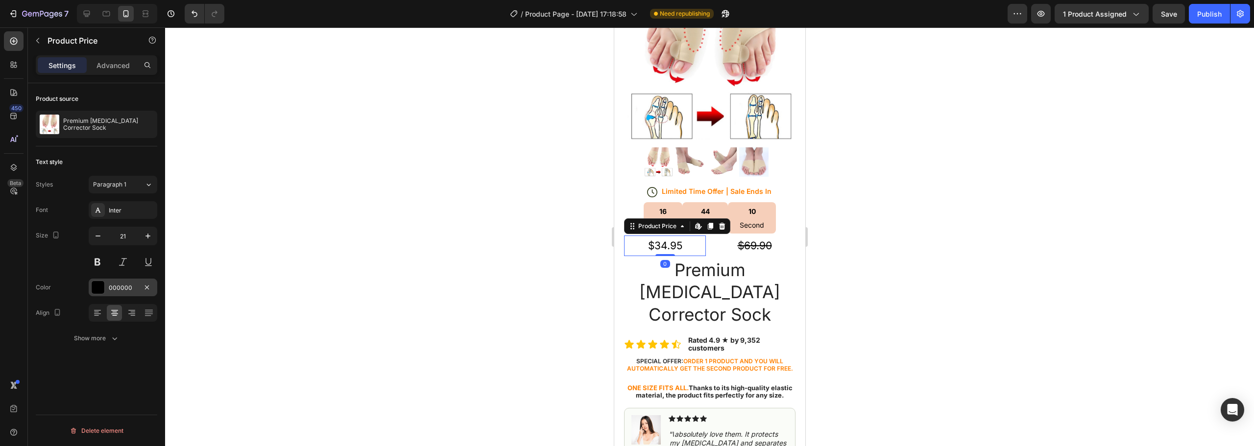
click at [111, 286] on div "000000" at bounding box center [123, 288] width 28 height 9
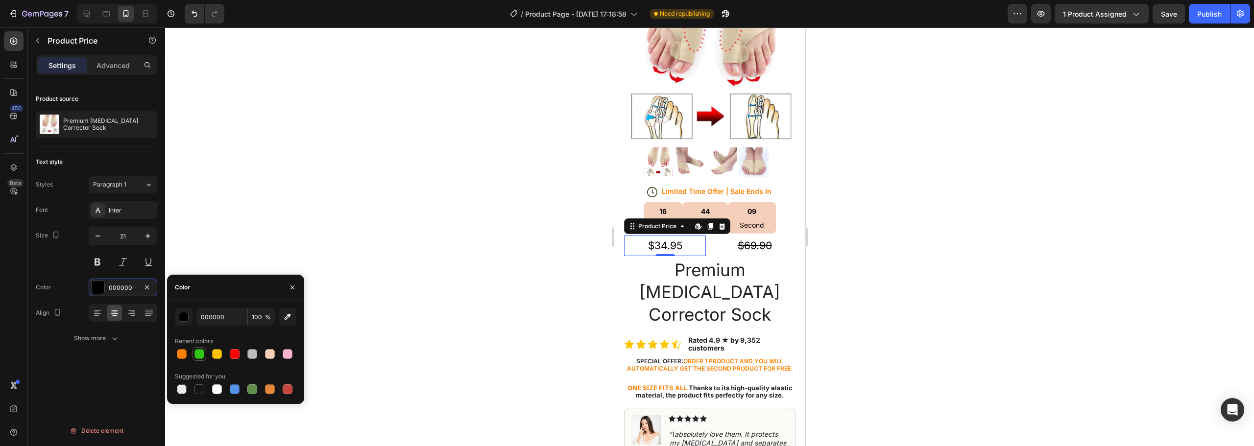
click at [200, 353] on div at bounding box center [199, 354] width 10 height 10
type input "2FC411"
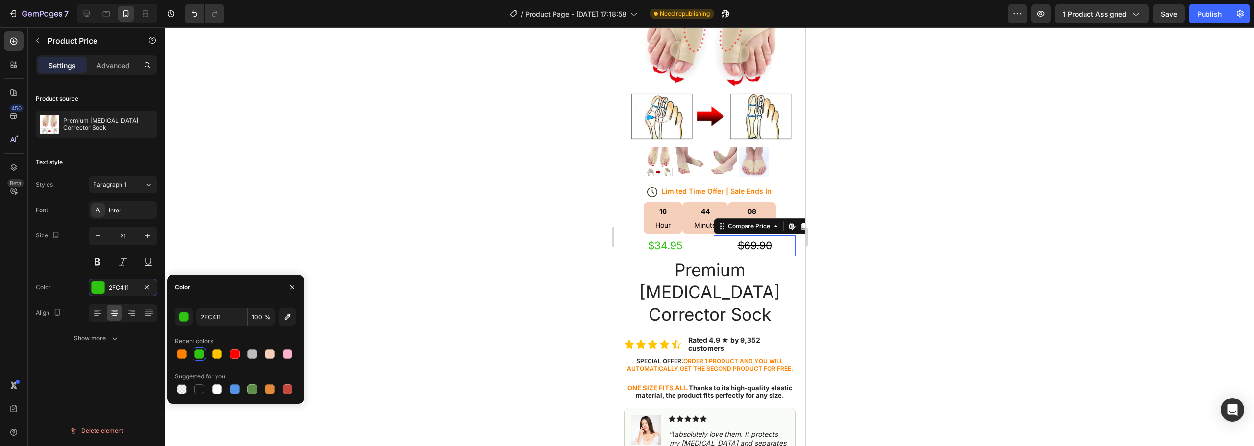
click at [758, 236] on div "$69.90" at bounding box center [754, 246] width 82 height 21
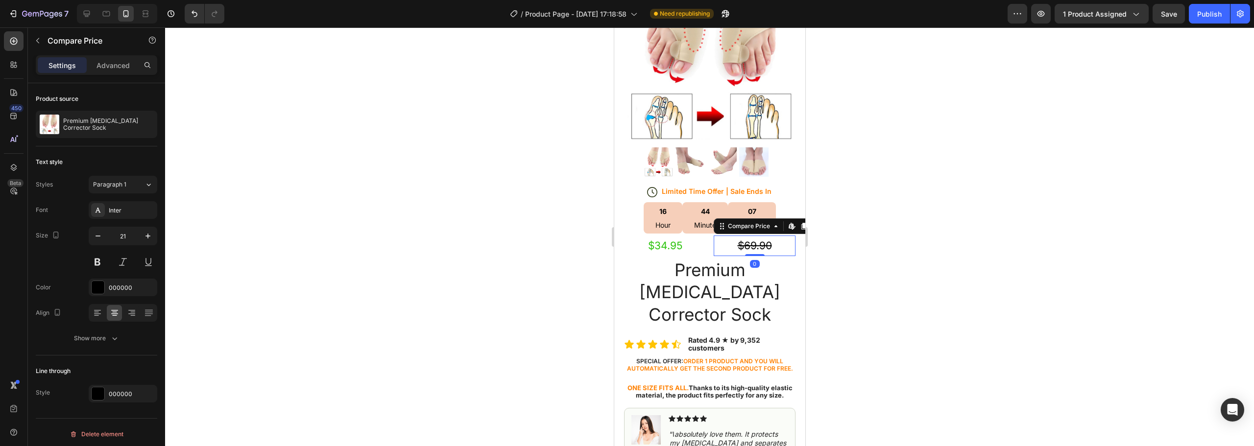
click at [773, 239] on div "$69.90" at bounding box center [754, 246] width 82 height 21
click at [116, 289] on div "000000" at bounding box center [123, 288] width 28 height 9
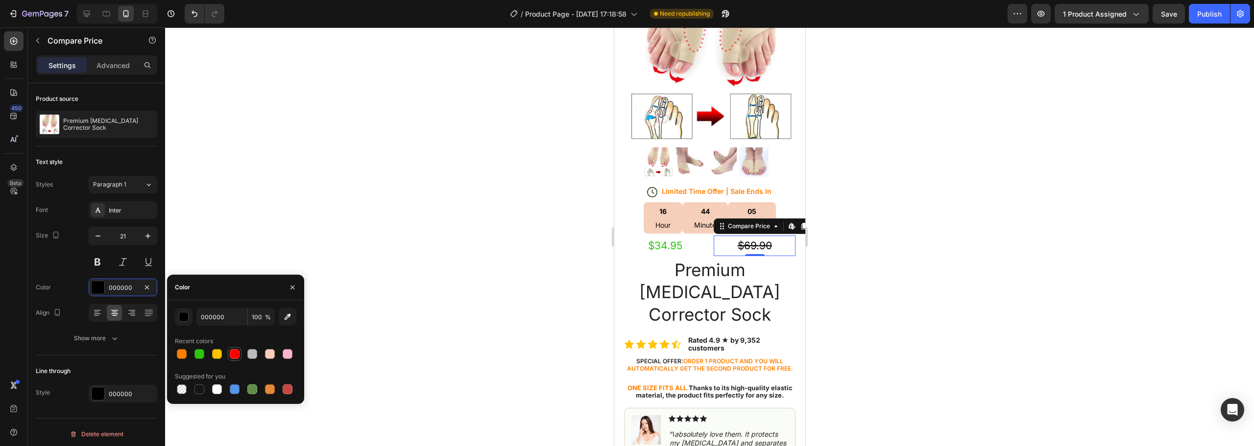
click at [236, 350] on div at bounding box center [235, 354] width 10 height 10
type input "FF0000"
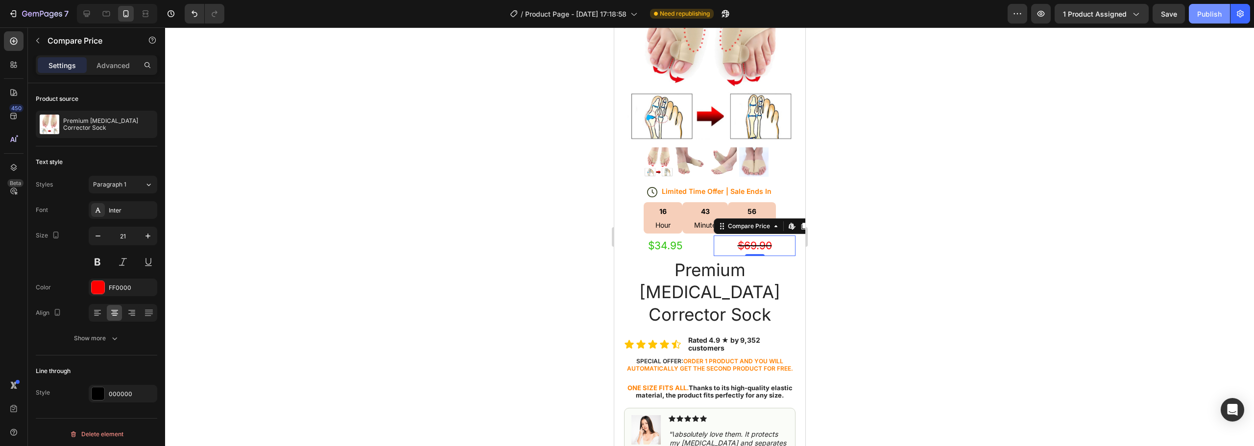
click at [1200, 11] on div "Publish" at bounding box center [1209, 14] width 24 height 10
click at [1046, 15] on icon "button" at bounding box center [1041, 14] width 10 height 10
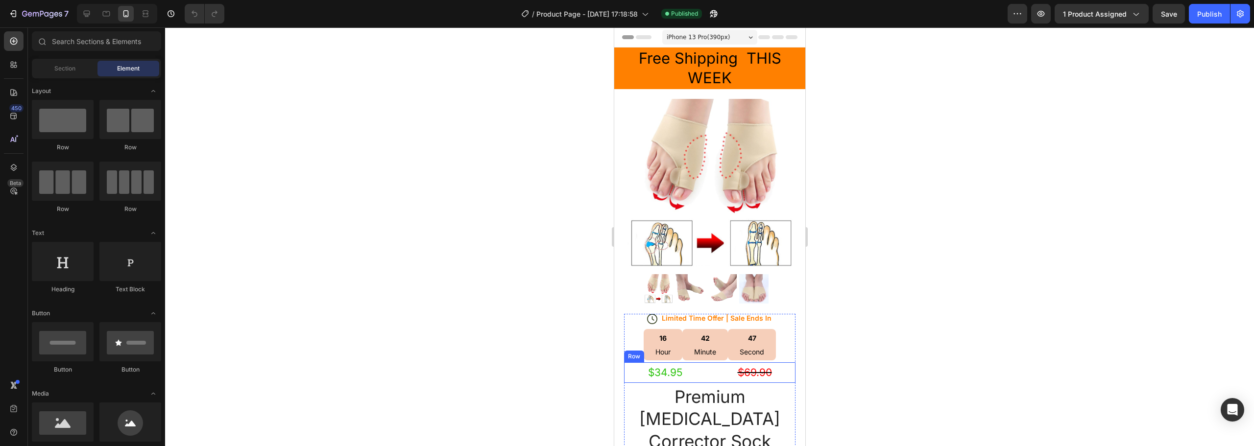
click at [701, 362] on div "$34.95 Product Price Product Price $69.90 Compare Price Compare Price Row" at bounding box center [709, 372] width 171 height 21
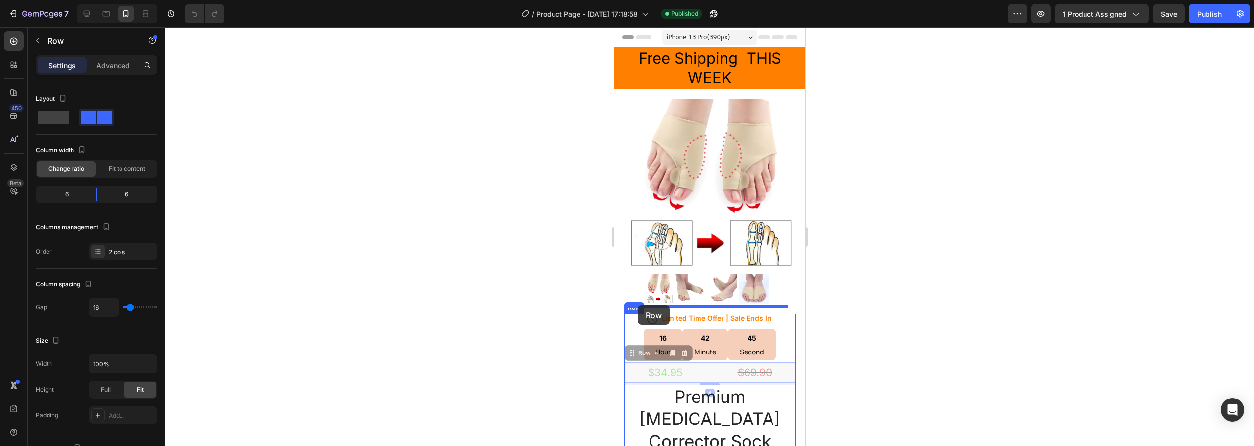
drag, startPoint x: 630, startPoint y: 351, endPoint x: 637, endPoint y: 306, distance: 45.6
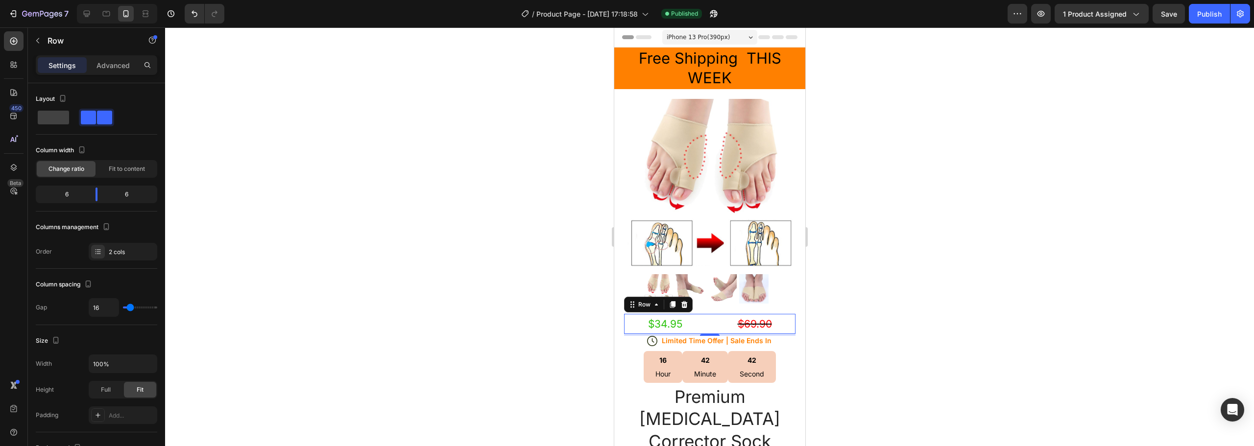
click at [702, 314] on div "$34.95 Product Price Product Price $69.90 Compare Price Compare Price Row 4" at bounding box center [709, 324] width 171 height 21
type input "0"
drag, startPoint x: 129, startPoint y: 308, endPoint x: 102, endPoint y: 308, distance: 26.9
type input "0"
click at [123, 308] on input "range" at bounding box center [140, 308] width 34 height 2
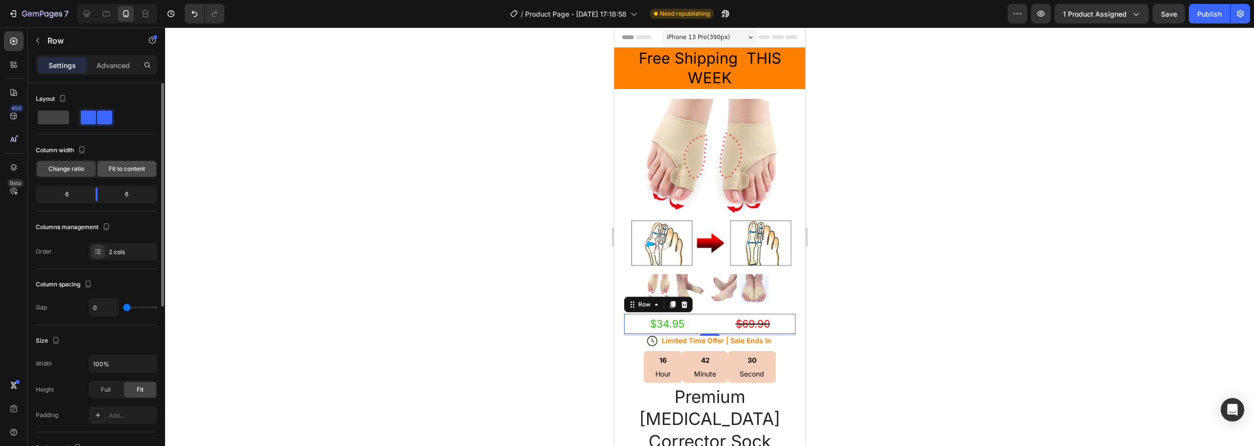
click at [119, 167] on span "Fit to content" at bounding box center [127, 169] width 36 height 9
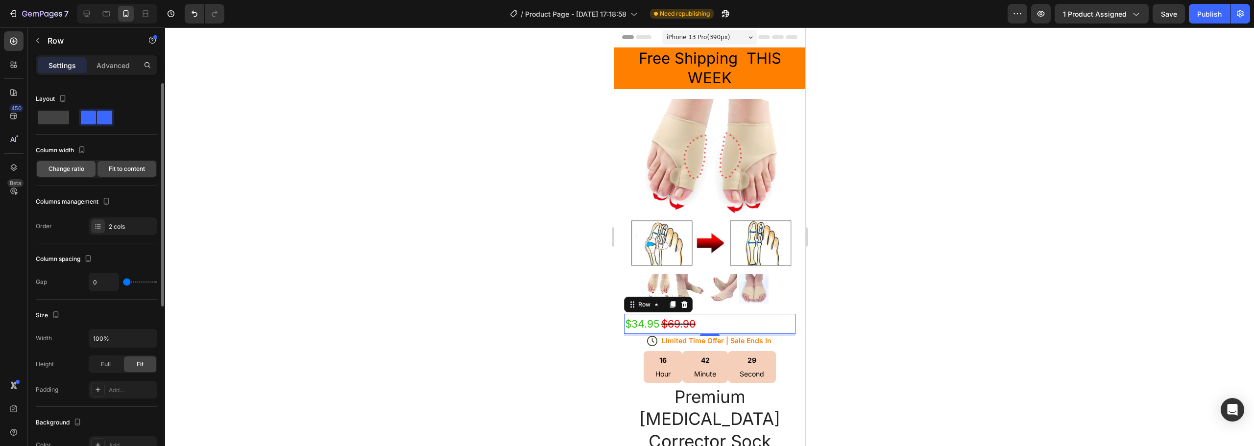
click at [66, 166] on span "Change ratio" at bounding box center [66, 169] width 36 height 9
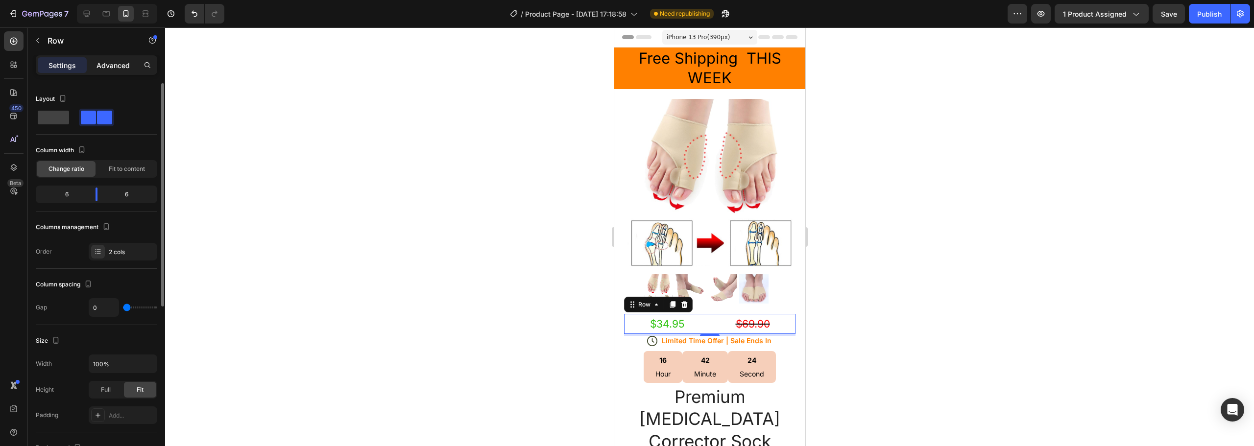
click at [104, 61] on p "Advanced" at bounding box center [113, 65] width 33 height 10
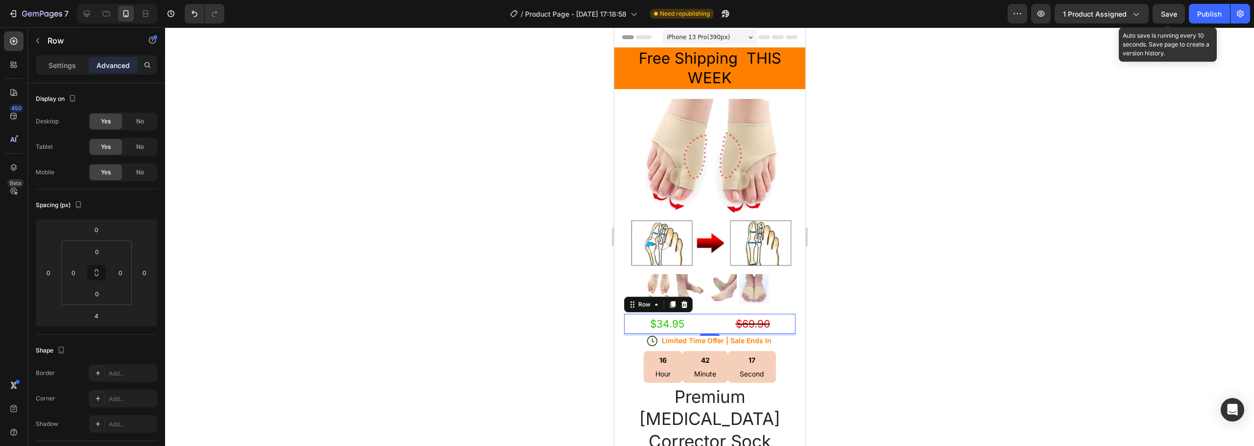
click at [1170, 11] on span "Save" at bounding box center [1169, 14] width 16 height 8
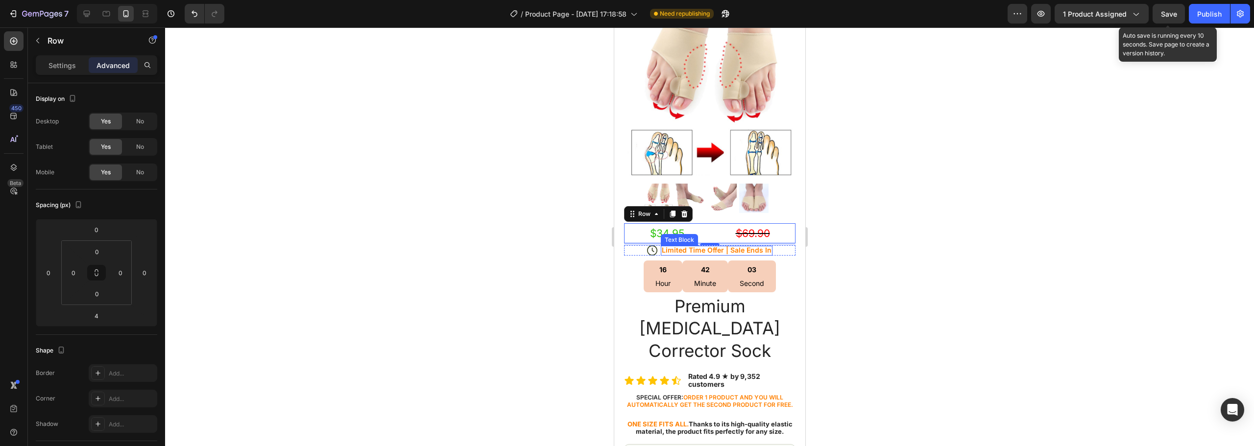
scroll to position [147, 0]
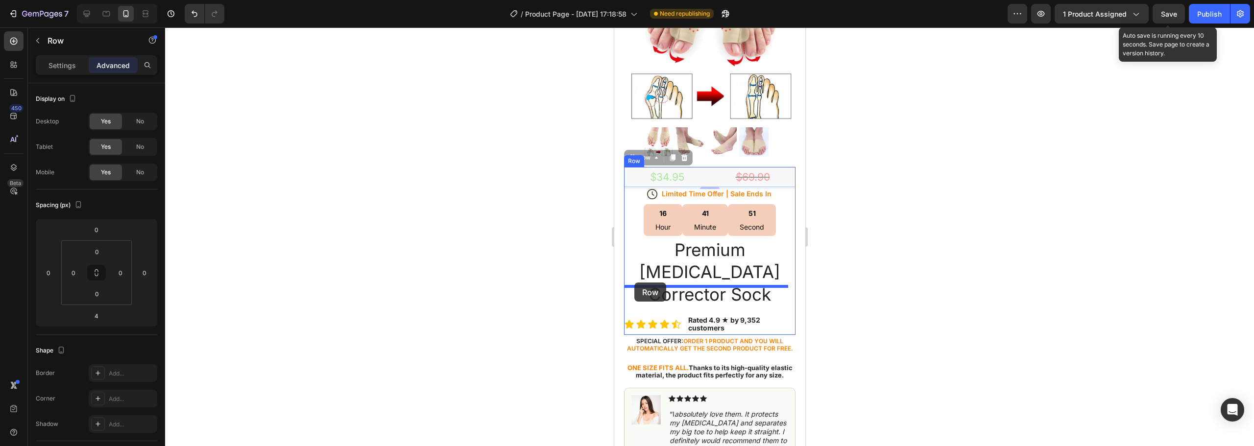
drag, startPoint x: 633, startPoint y: 153, endPoint x: 634, endPoint y: 283, distance: 129.8
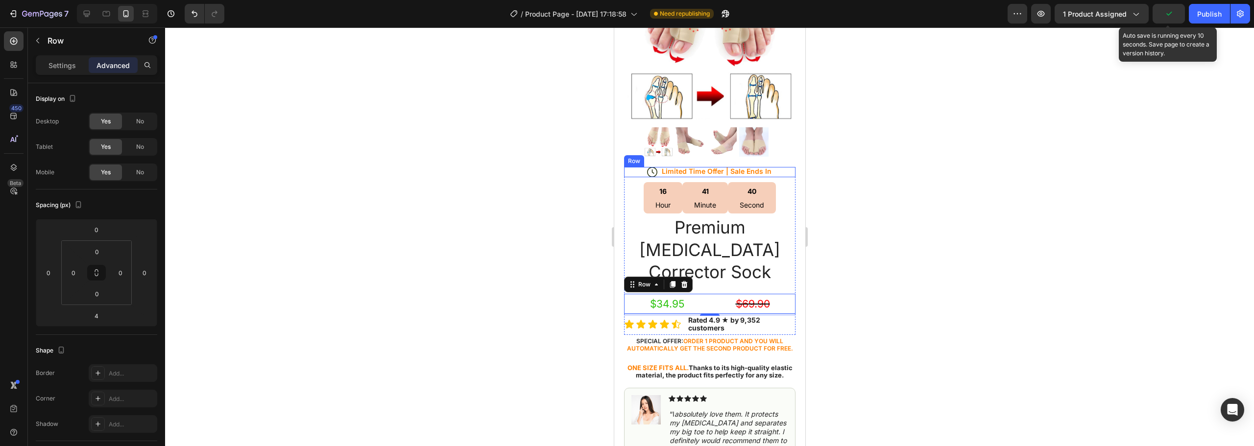
click at [632, 167] on div "Icon Limited Time Offer | Sale Ends In Text Block Row" at bounding box center [709, 172] width 171 height 10
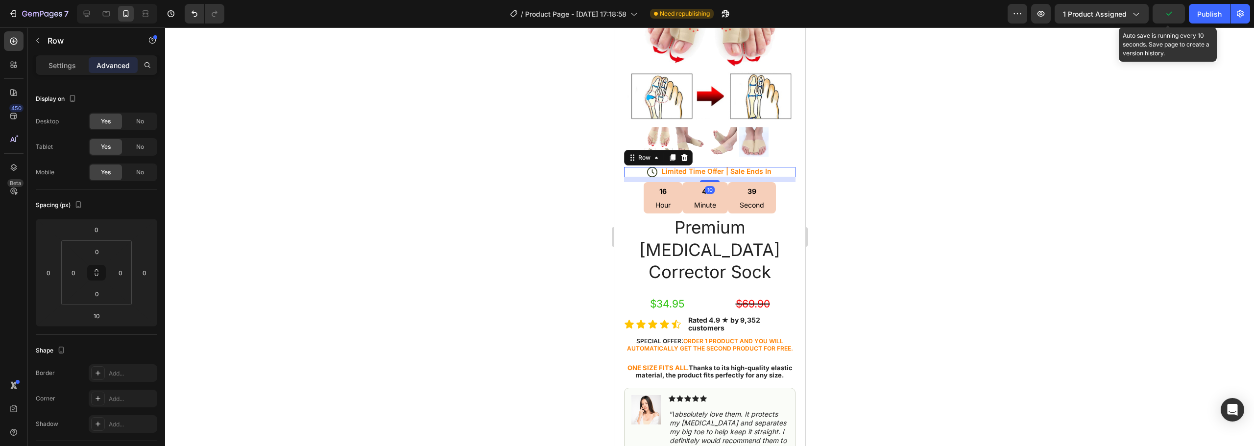
click at [632, 167] on div "Icon Limited Time Offer | Sale Ends In Text Block Row 10" at bounding box center [709, 172] width 171 height 10
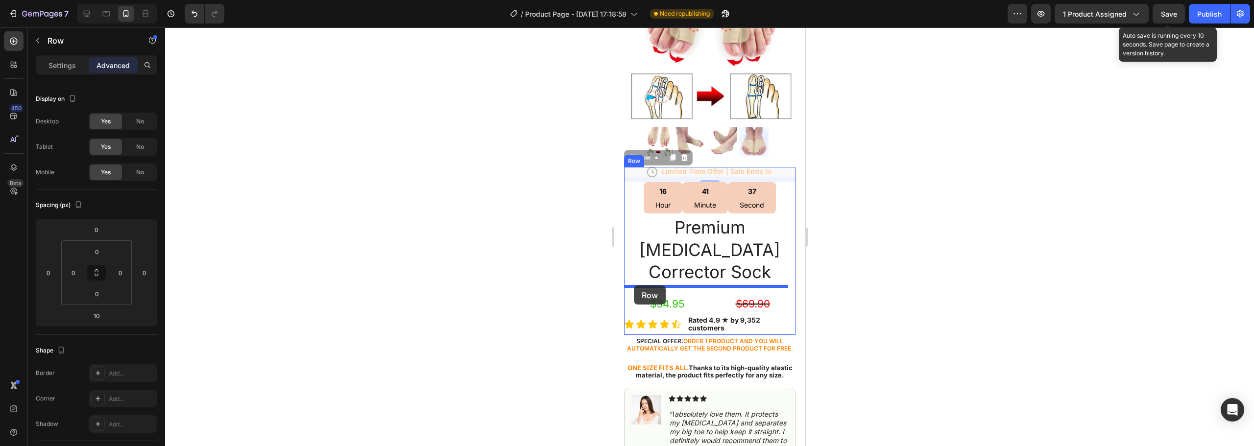
drag, startPoint x: 631, startPoint y: 152, endPoint x: 633, endPoint y: 286, distance: 133.7
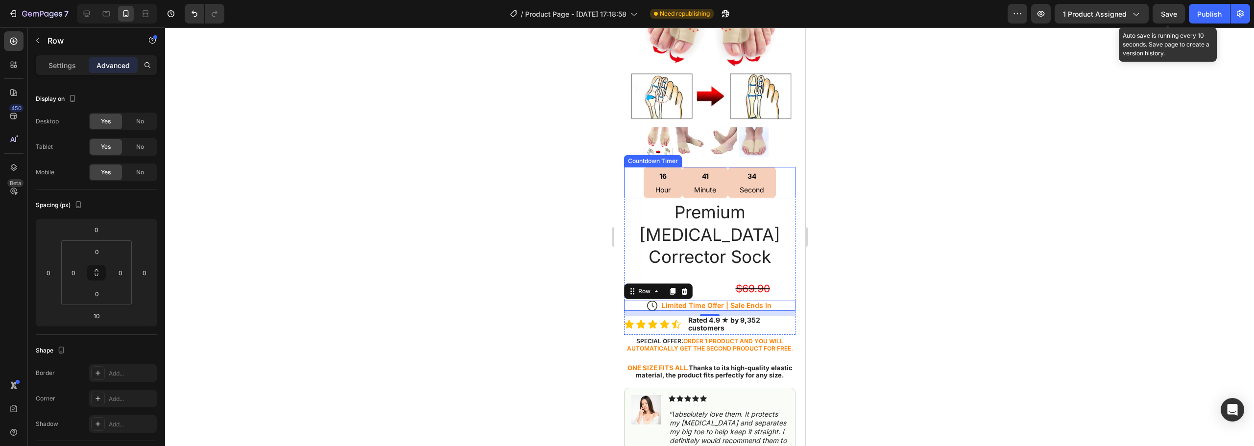
click at [633, 178] on div "16 Hour 41 Minute 34 Second" at bounding box center [709, 183] width 171 height 32
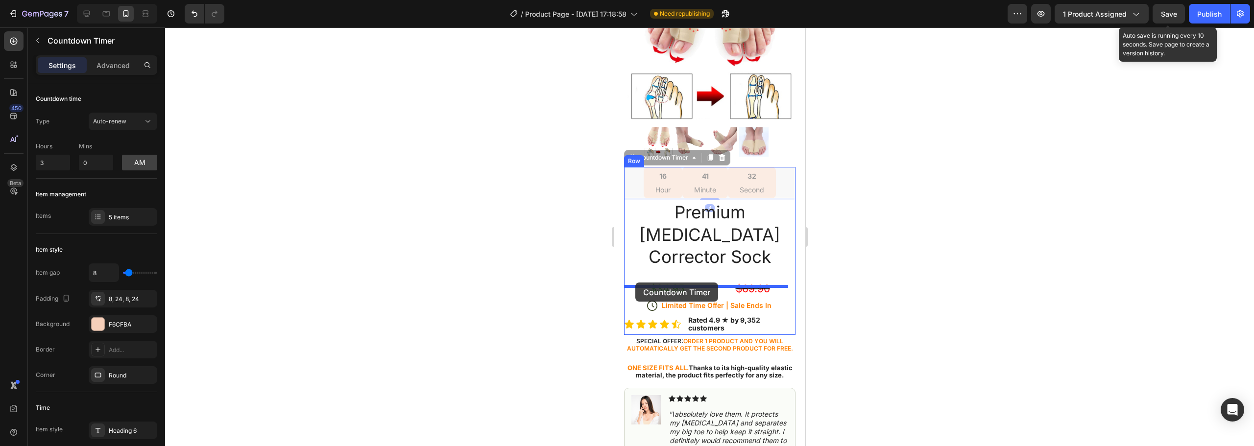
drag, startPoint x: 631, startPoint y: 151, endPoint x: 635, endPoint y: 283, distance: 131.3
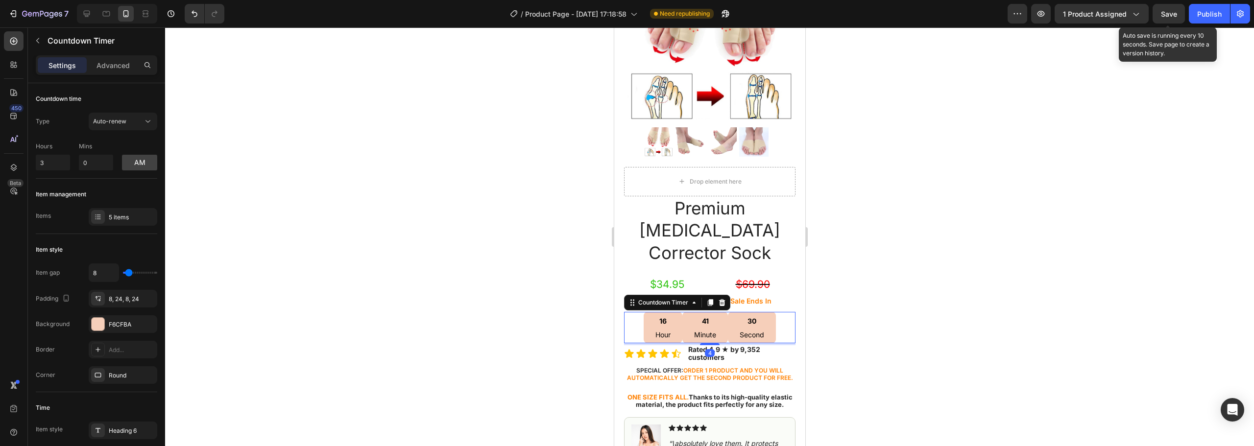
click at [863, 169] on div at bounding box center [709, 236] width 1089 height 419
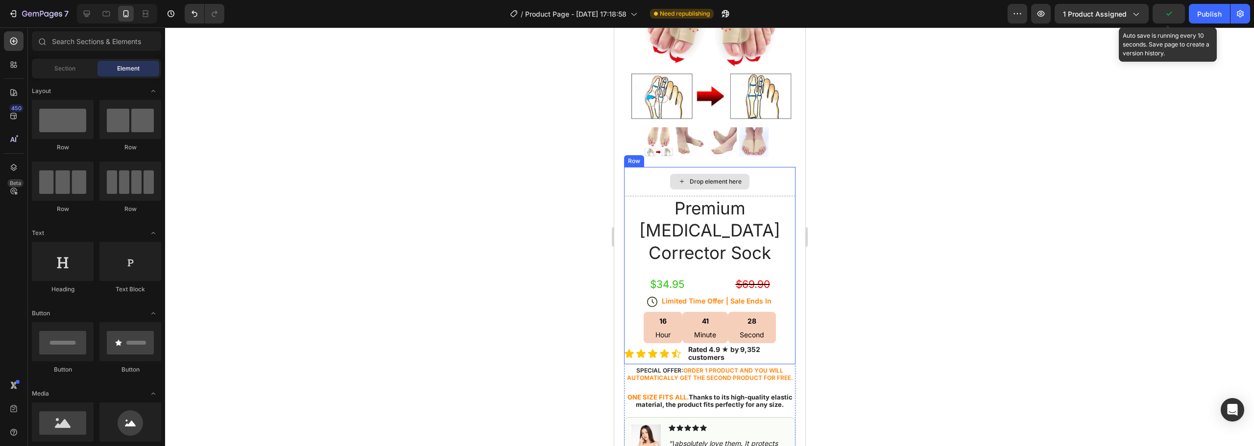
click at [756, 168] on div "Drop element here" at bounding box center [709, 181] width 171 height 29
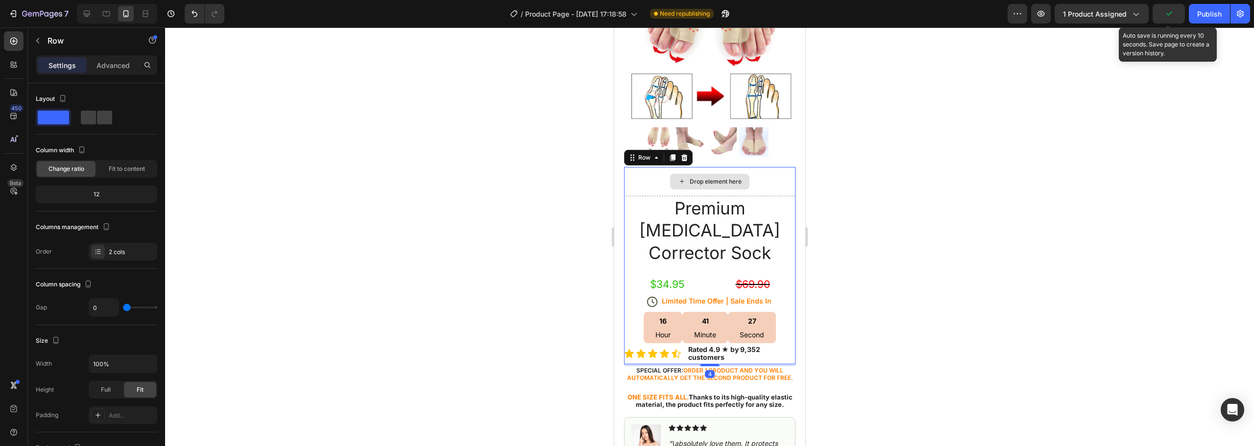
click at [756, 168] on div "Drop element here" at bounding box center [709, 181] width 171 height 29
click at [433, 143] on div at bounding box center [709, 236] width 1089 height 419
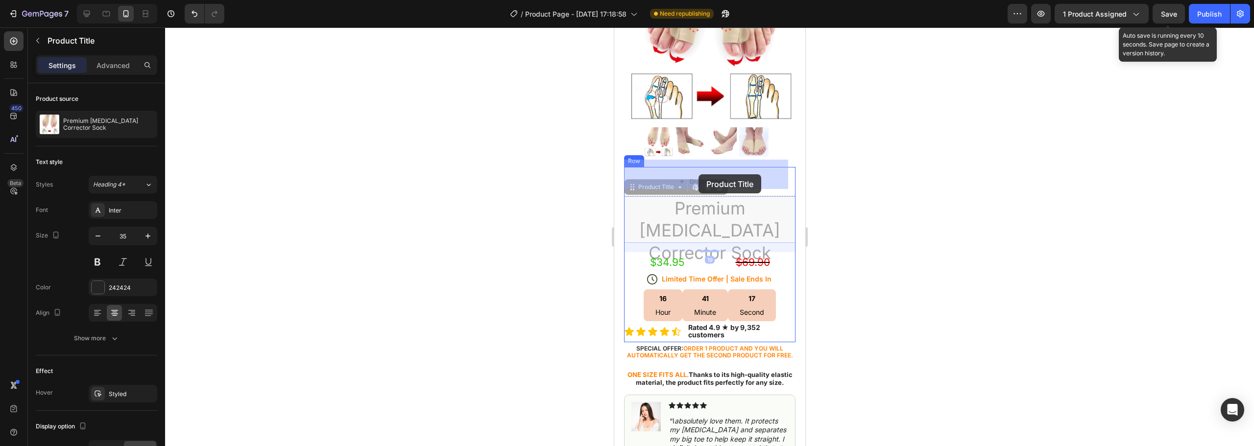
drag, startPoint x: 698, startPoint y: 198, endPoint x: 698, endPoint y: 174, distance: 23.5
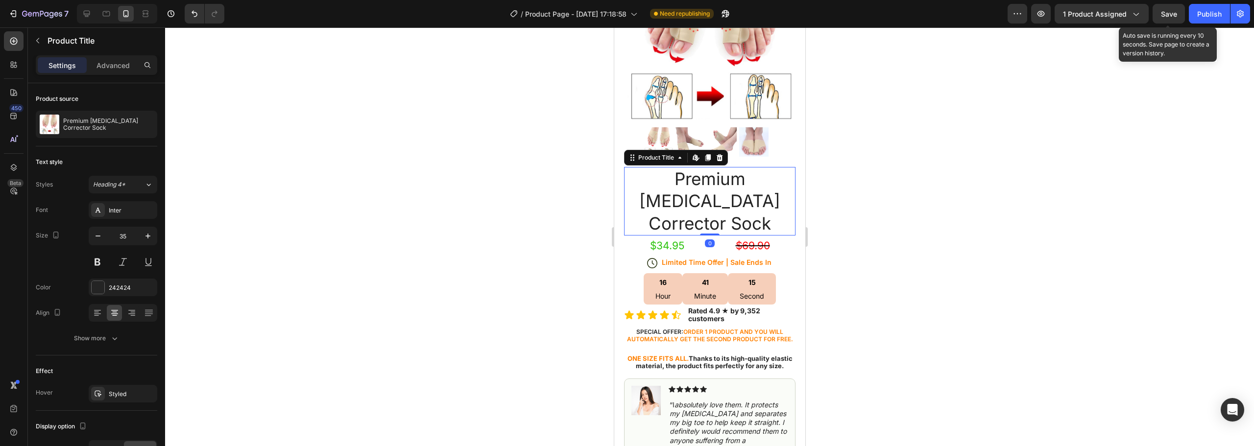
drag, startPoint x: 706, startPoint y: 215, endPoint x: 703, endPoint y: 198, distance: 16.9
click at [703, 198] on div "Premium Bunion Corrector Sock Product Title Edit content in Shopify 0" at bounding box center [709, 201] width 171 height 69
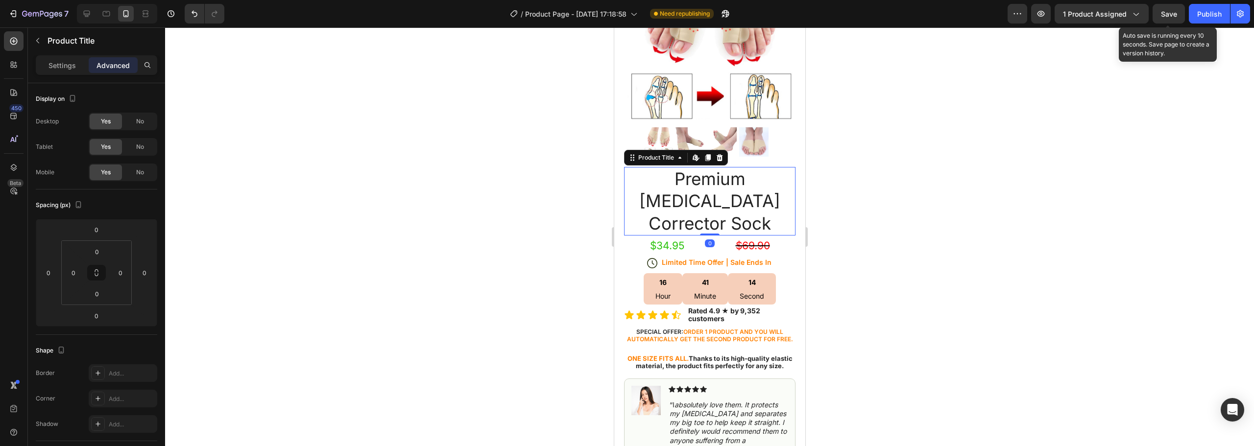
click at [911, 136] on div at bounding box center [709, 236] width 1089 height 419
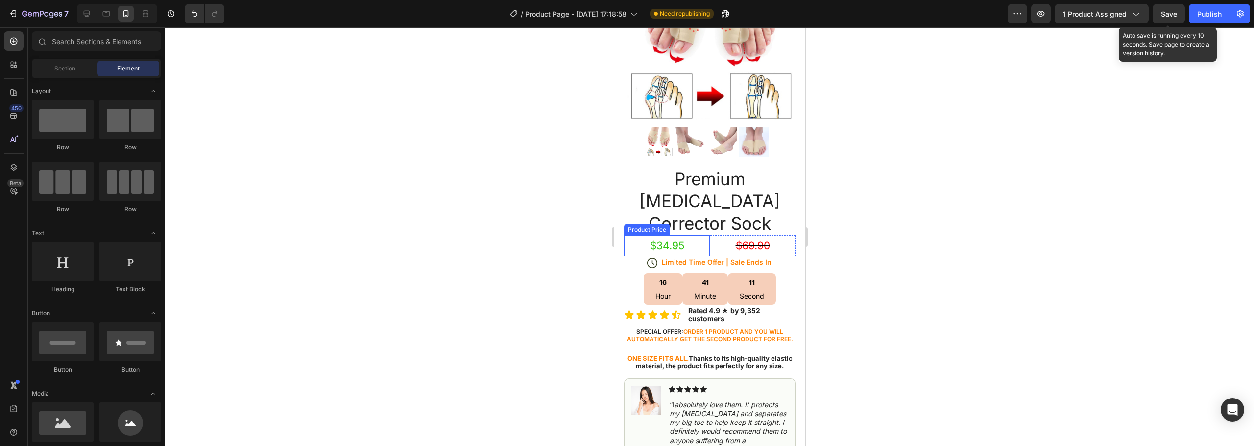
click at [702, 236] on div "$34.95" at bounding box center [667, 246] width 86 height 21
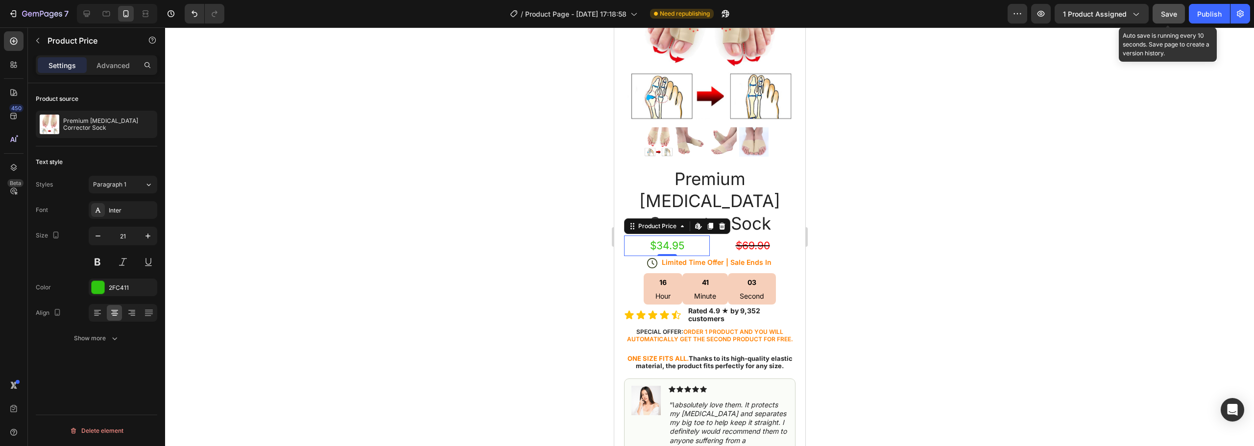
click at [1166, 15] on span "Save" at bounding box center [1169, 14] width 16 height 8
click at [1204, 15] on div "Publish" at bounding box center [1209, 14] width 24 height 10
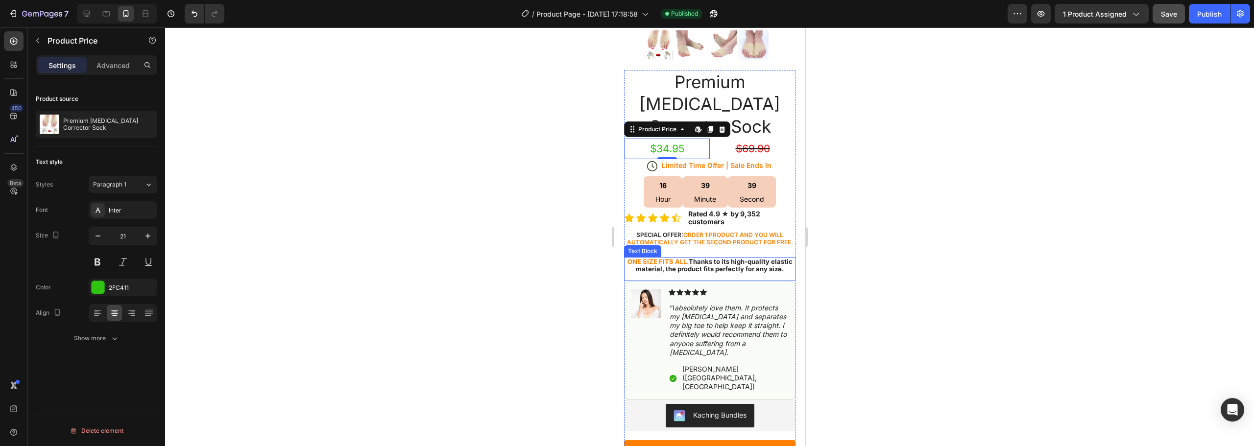
scroll to position [294, 0]
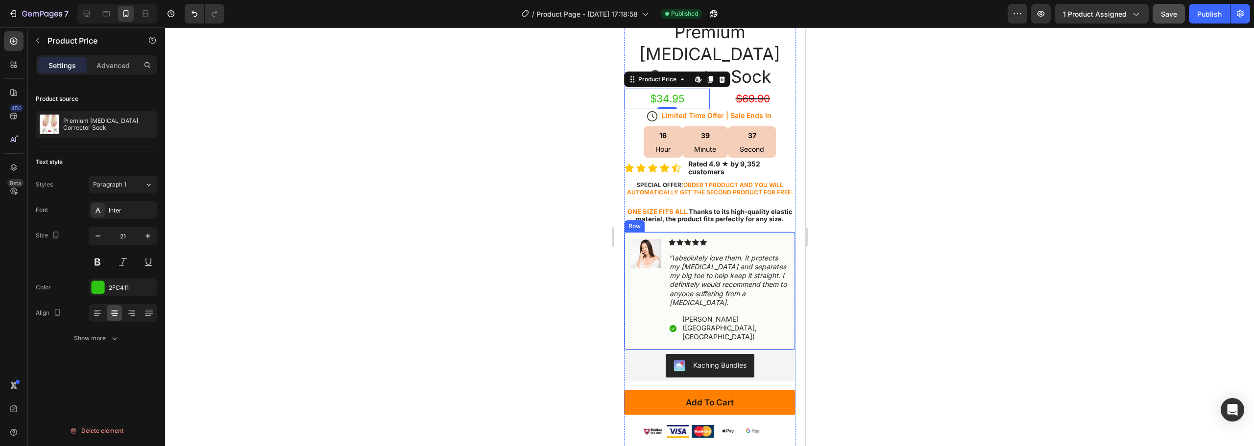
click at [628, 232] on div "Image Icon Icon Icon Icon Icon Icon List “I absolutely love them. It protects m…" at bounding box center [709, 291] width 171 height 119
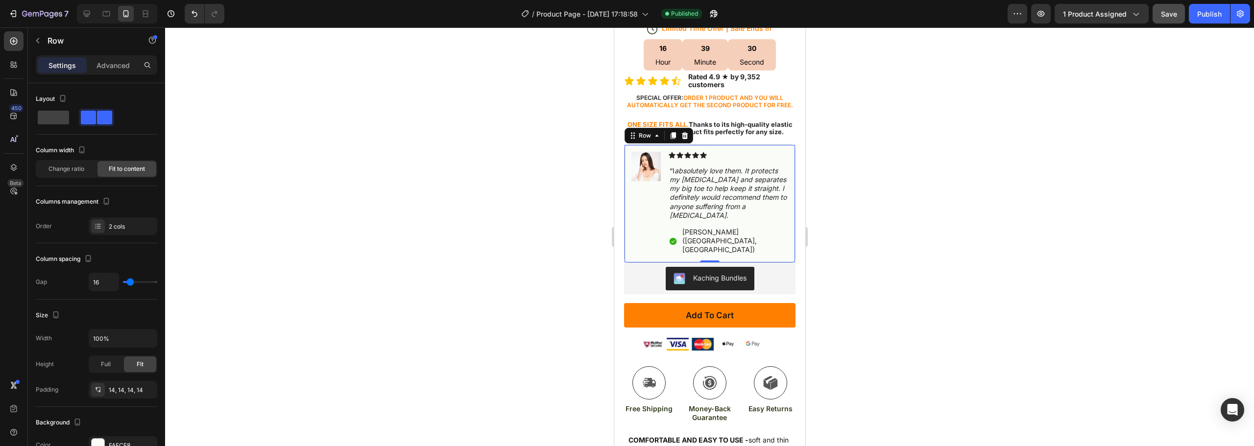
scroll to position [392, 0]
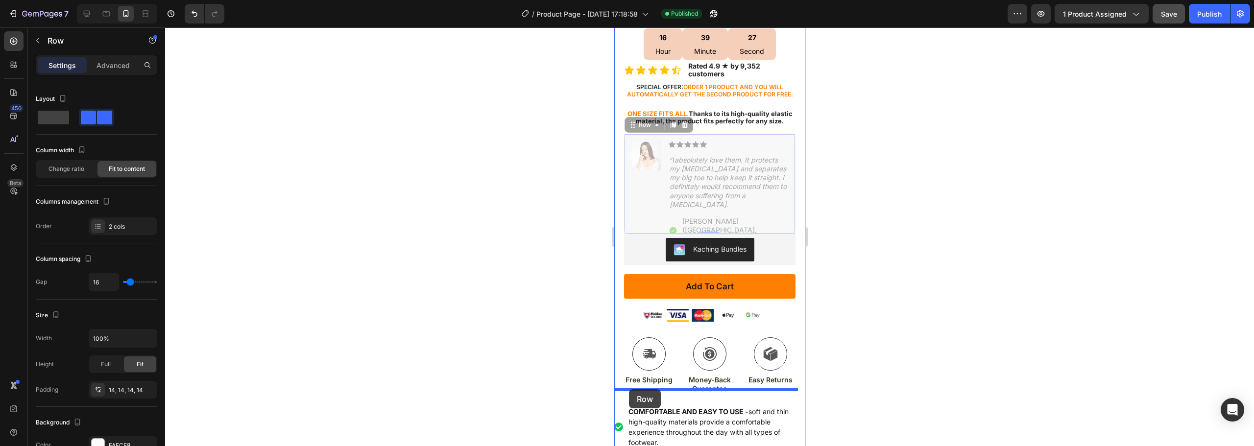
drag, startPoint x: 632, startPoint y: 114, endPoint x: 629, endPoint y: 389, distance: 275.8
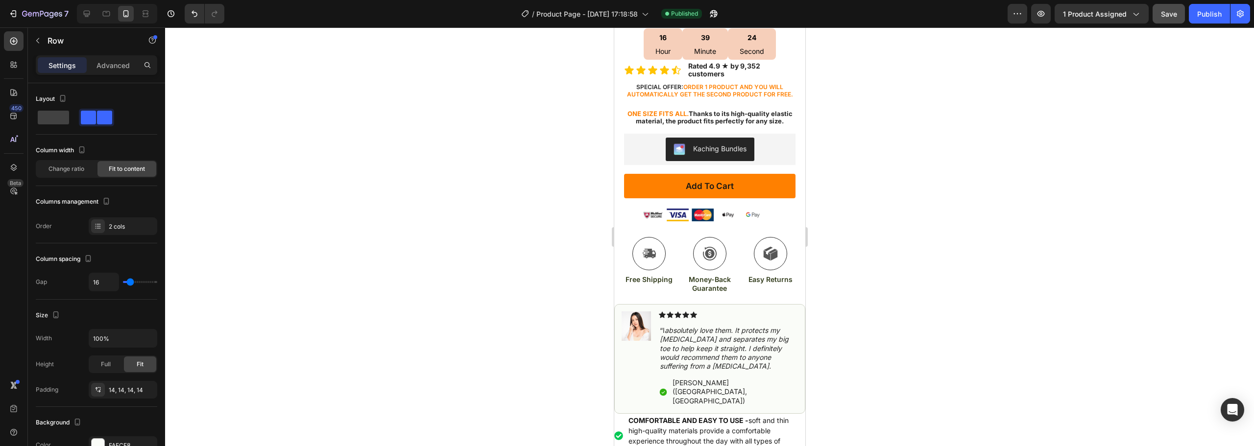
click at [705, 304] on div "Image Icon Icon Icon Icon Icon Icon List “I absolutely love them. It protects m…" at bounding box center [709, 359] width 191 height 110
click at [711, 312] on div "Icon Icon Icon Icon Icon Icon List “I absolutely love them. It protects my buni…" at bounding box center [727, 359] width 139 height 95
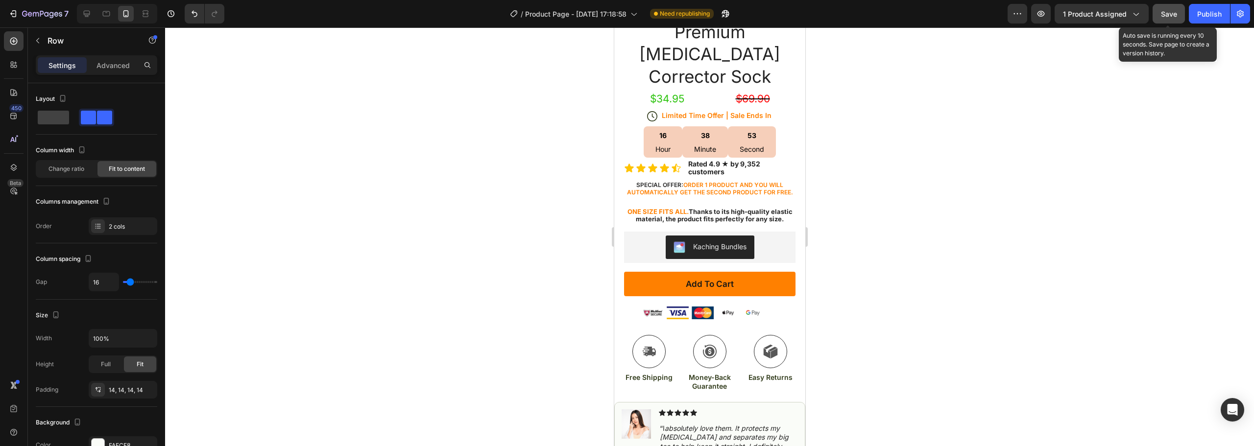
click at [1171, 15] on span "Save" at bounding box center [1169, 14] width 16 height 8
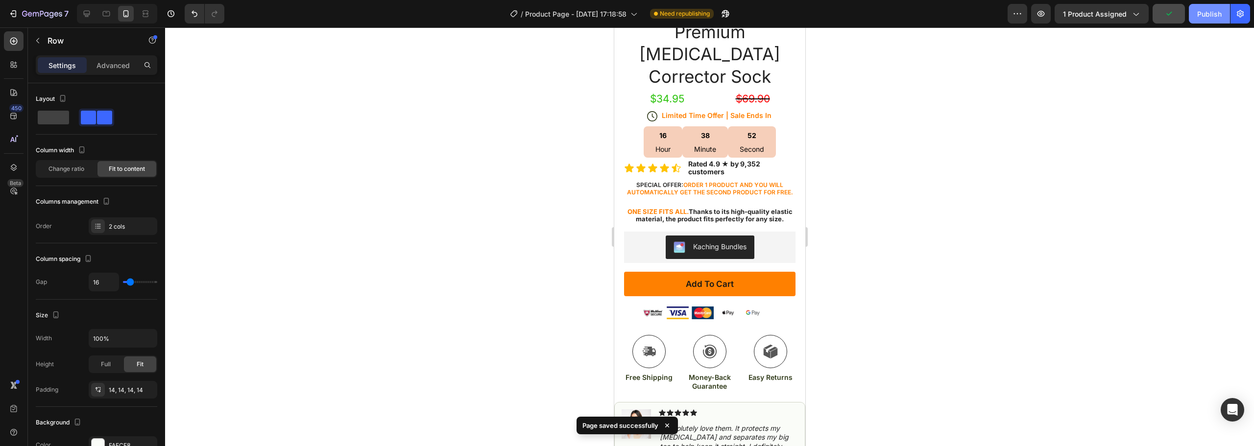
click at [1206, 14] on div "Publish" at bounding box center [1209, 14] width 24 height 10
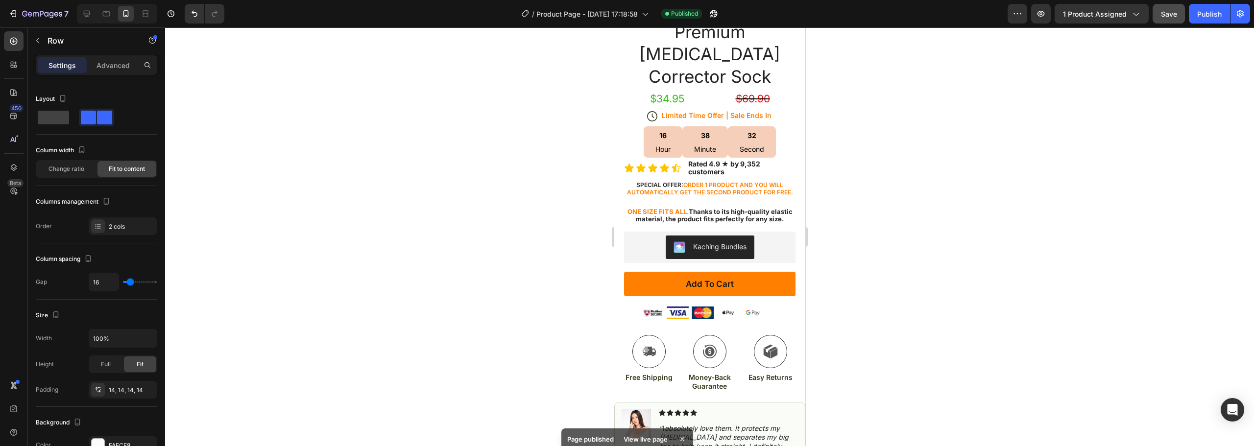
click at [654, 429] on div "Page published View live page" at bounding box center [627, 440] width 132 height 22
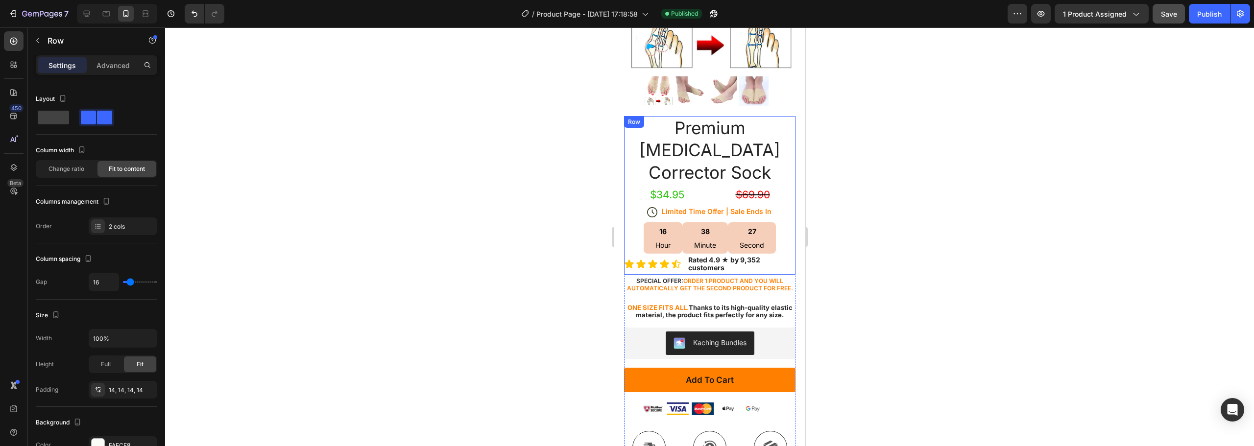
scroll to position [196, 0]
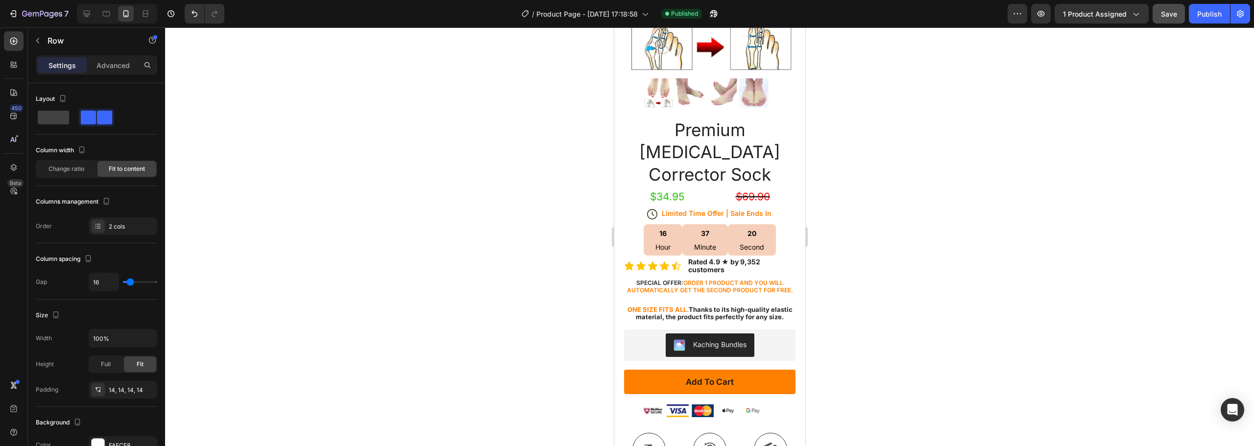
click at [969, 228] on div at bounding box center [709, 236] width 1089 height 419
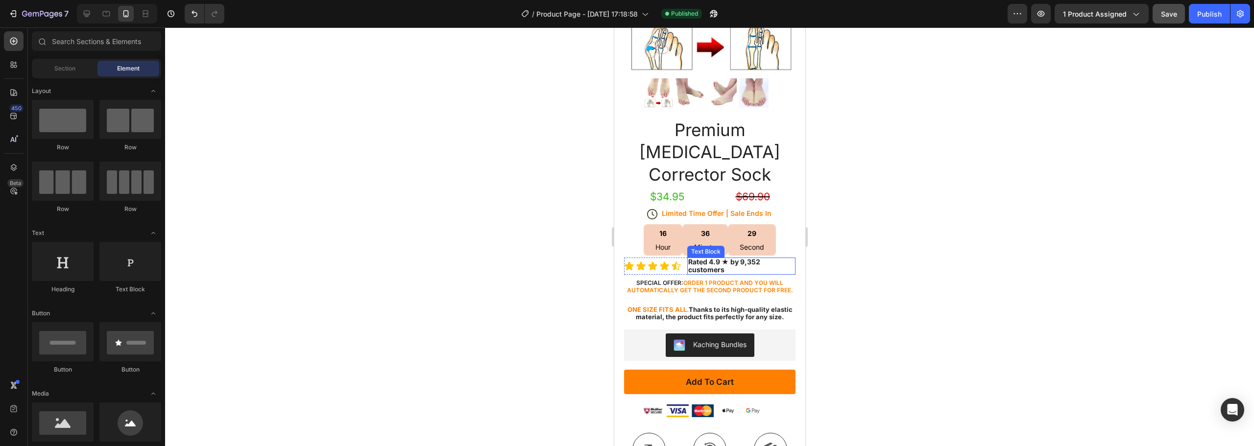
click at [781, 259] on p "Rated 4.9 ★ by 9,352 customers" at bounding box center [741, 266] width 106 height 15
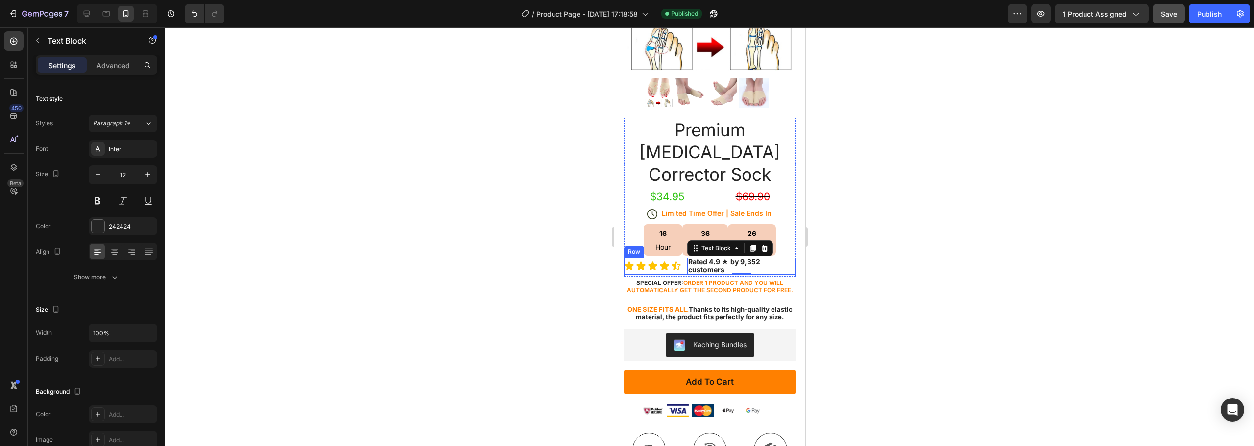
click at [685, 258] on div "Icon Icon Icon Icon Icon Icon List Rated 4.9 ★ by 9,352 customers Text Block 0 …" at bounding box center [709, 266] width 171 height 17
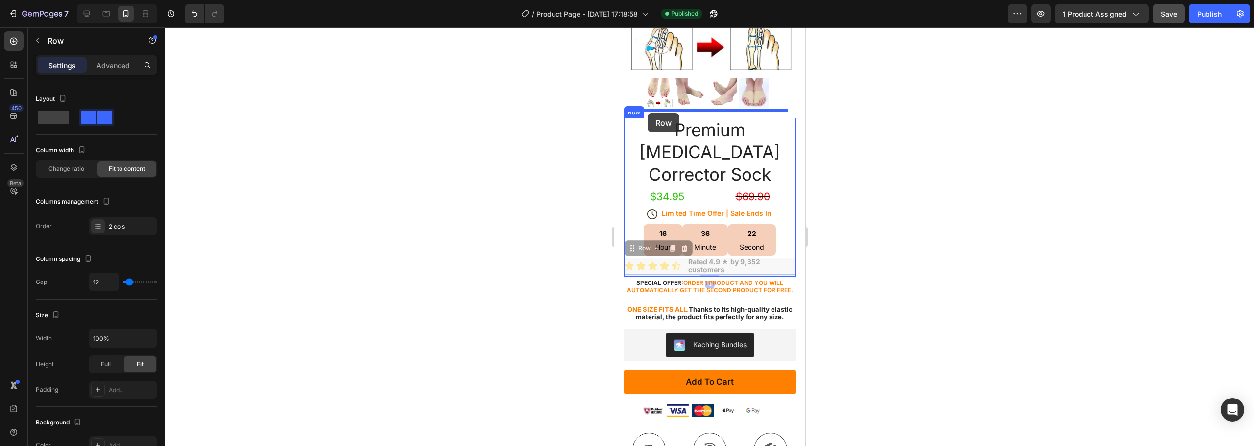
drag, startPoint x: 632, startPoint y: 221, endPoint x: 647, endPoint y: 113, distance: 109.3
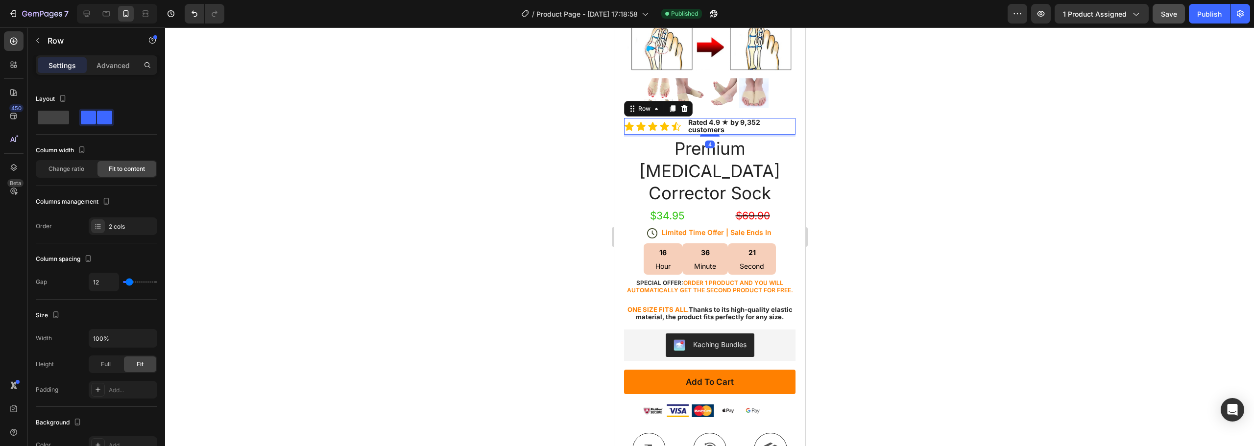
click at [961, 147] on div at bounding box center [709, 236] width 1089 height 419
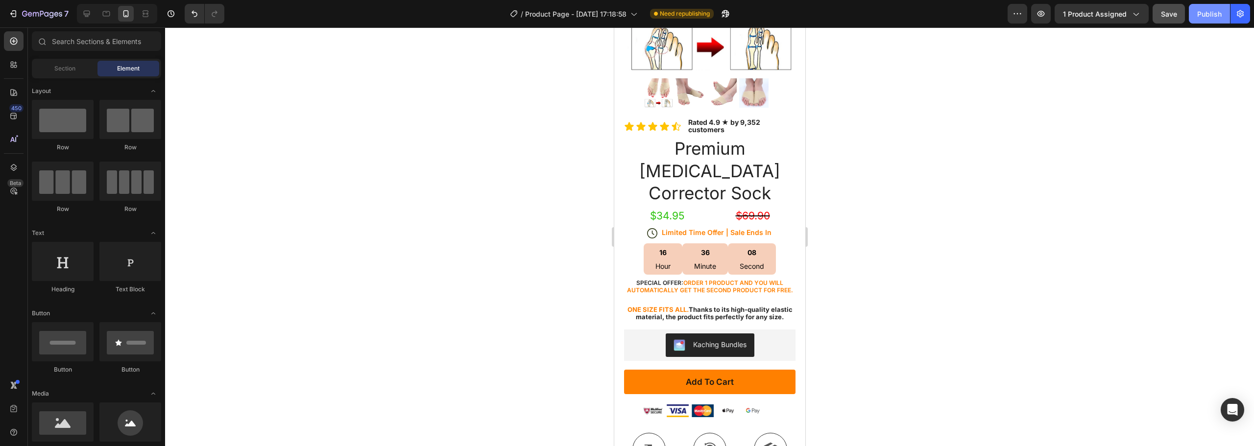
click at [1203, 12] on div "Publish" at bounding box center [1209, 14] width 24 height 10
